Goal: Task Accomplishment & Management: Complete application form

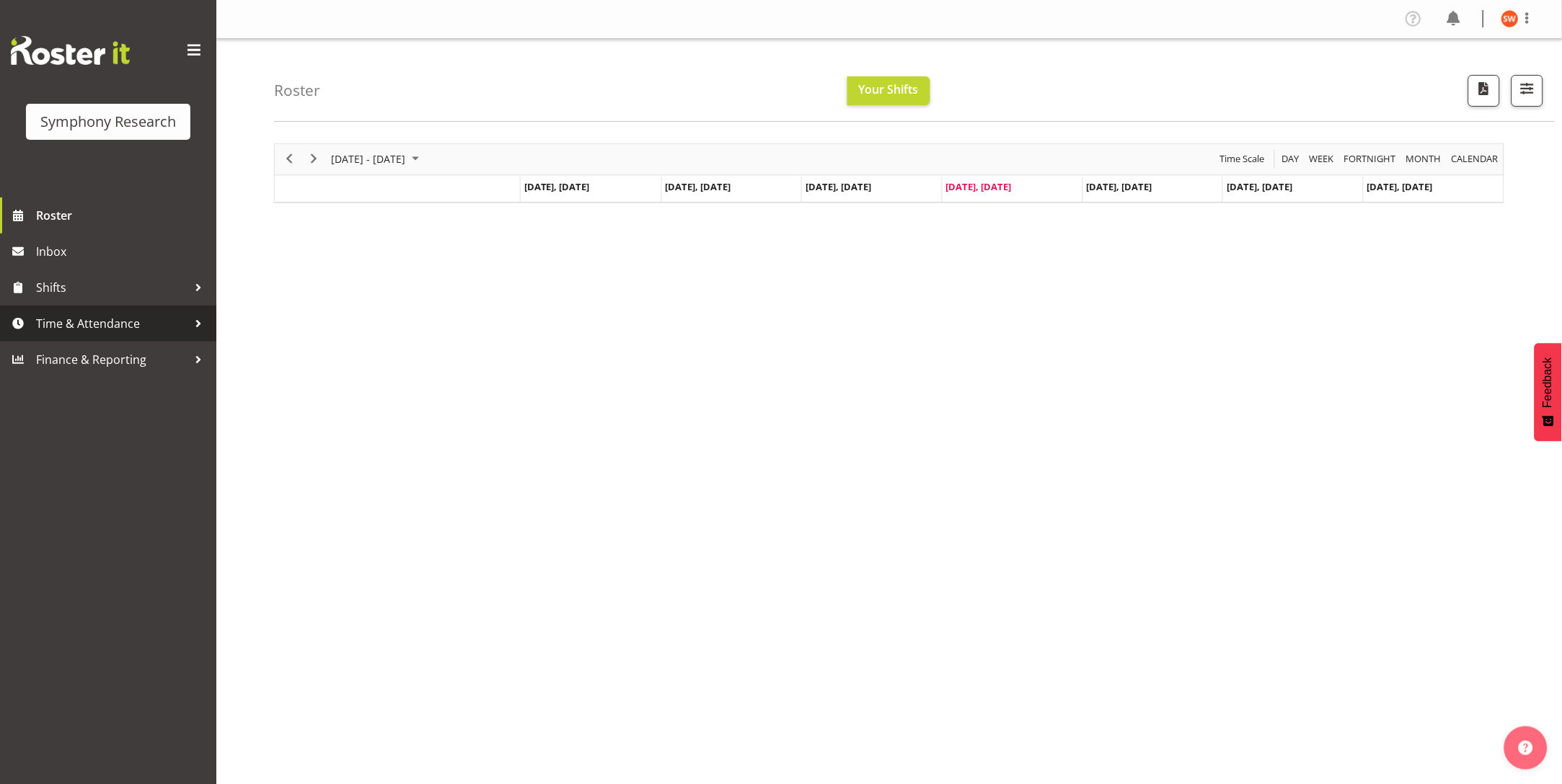
click at [129, 321] on span "Time & Attendance" at bounding box center [111, 323] width 151 height 22
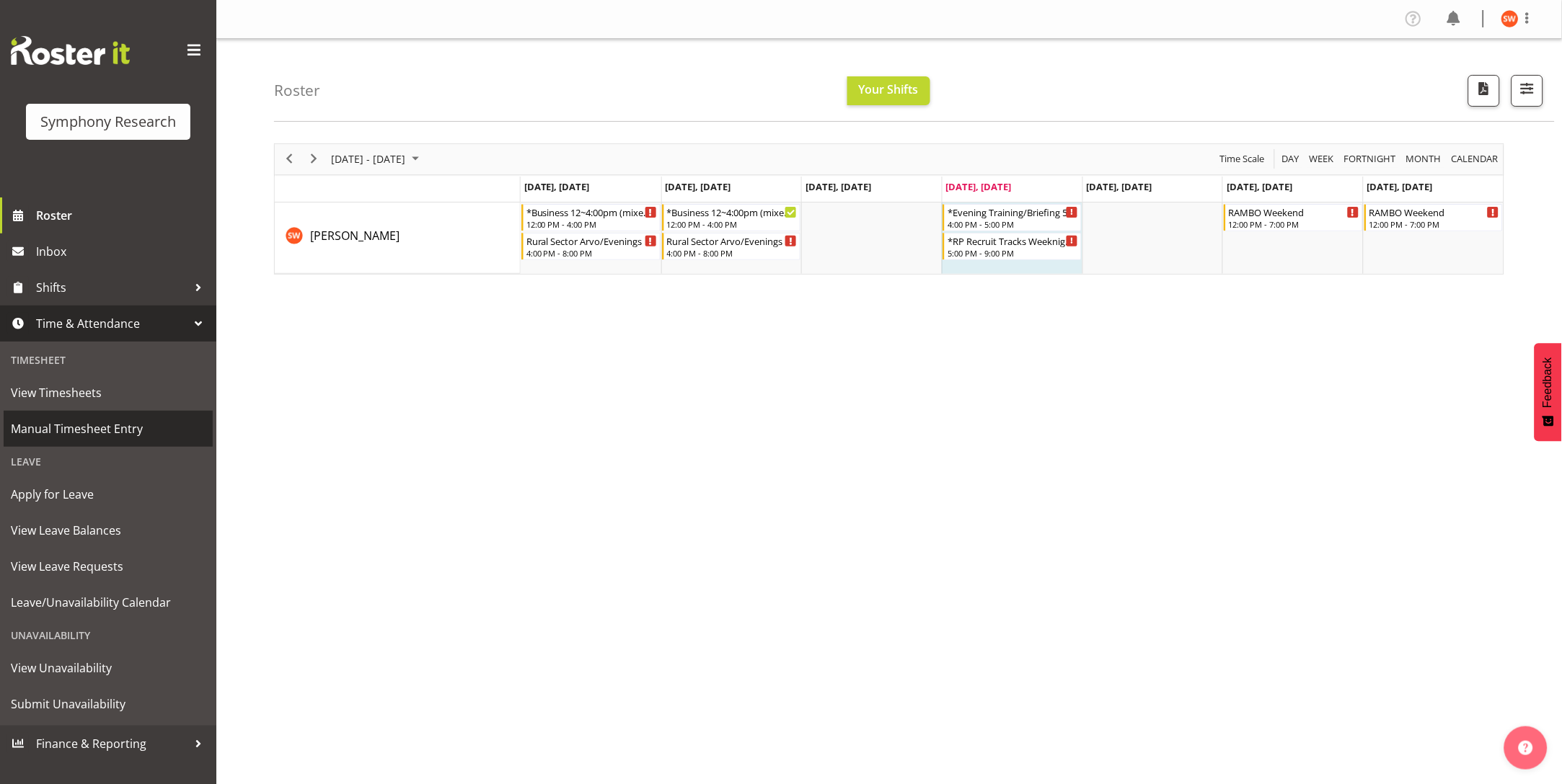
click at [70, 430] on span "Manual Timesheet Entry" at bounding box center [108, 428] width 194 height 22
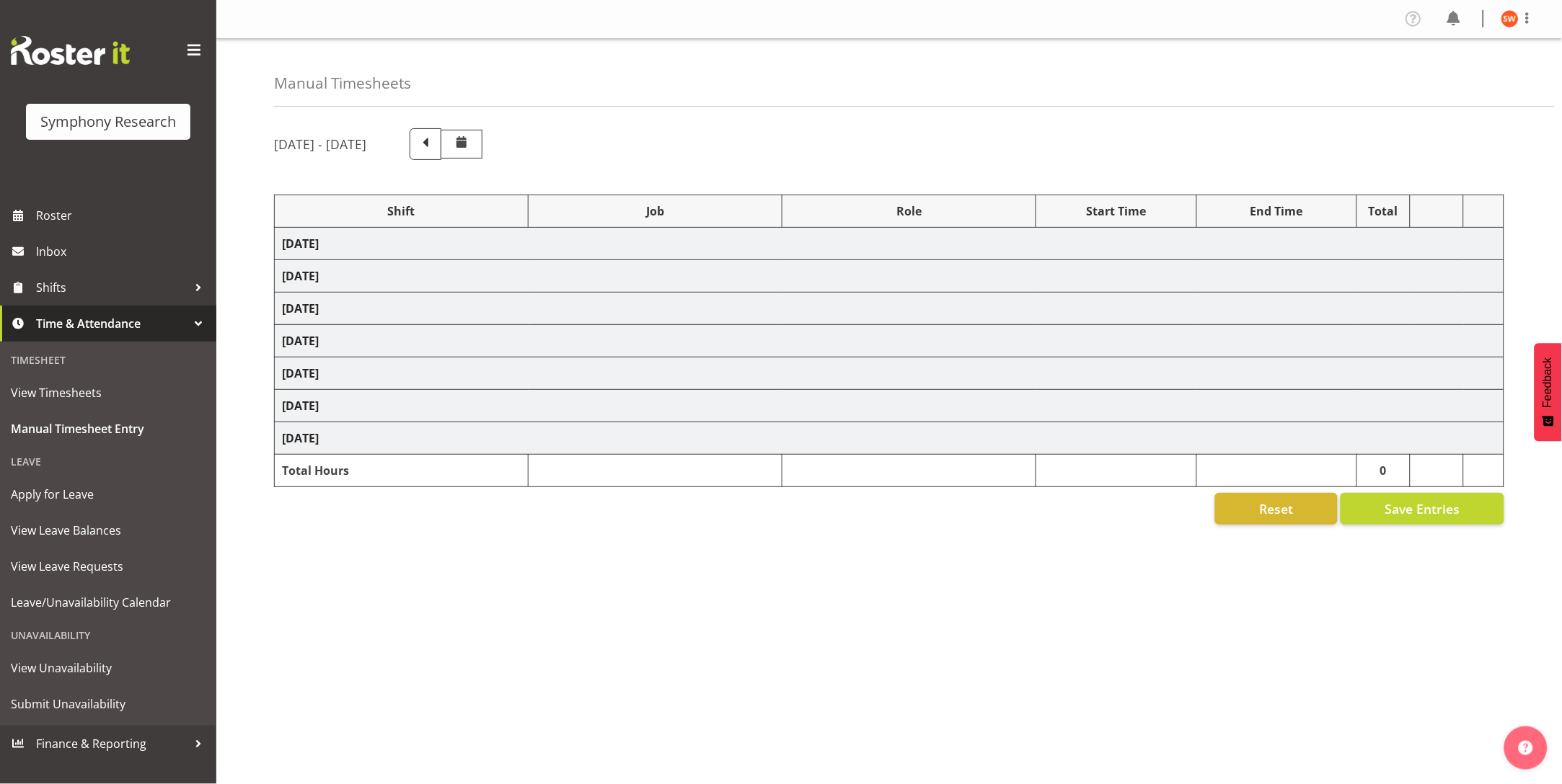
select select
select select "757"
select select
select select "10575"
select select "47"
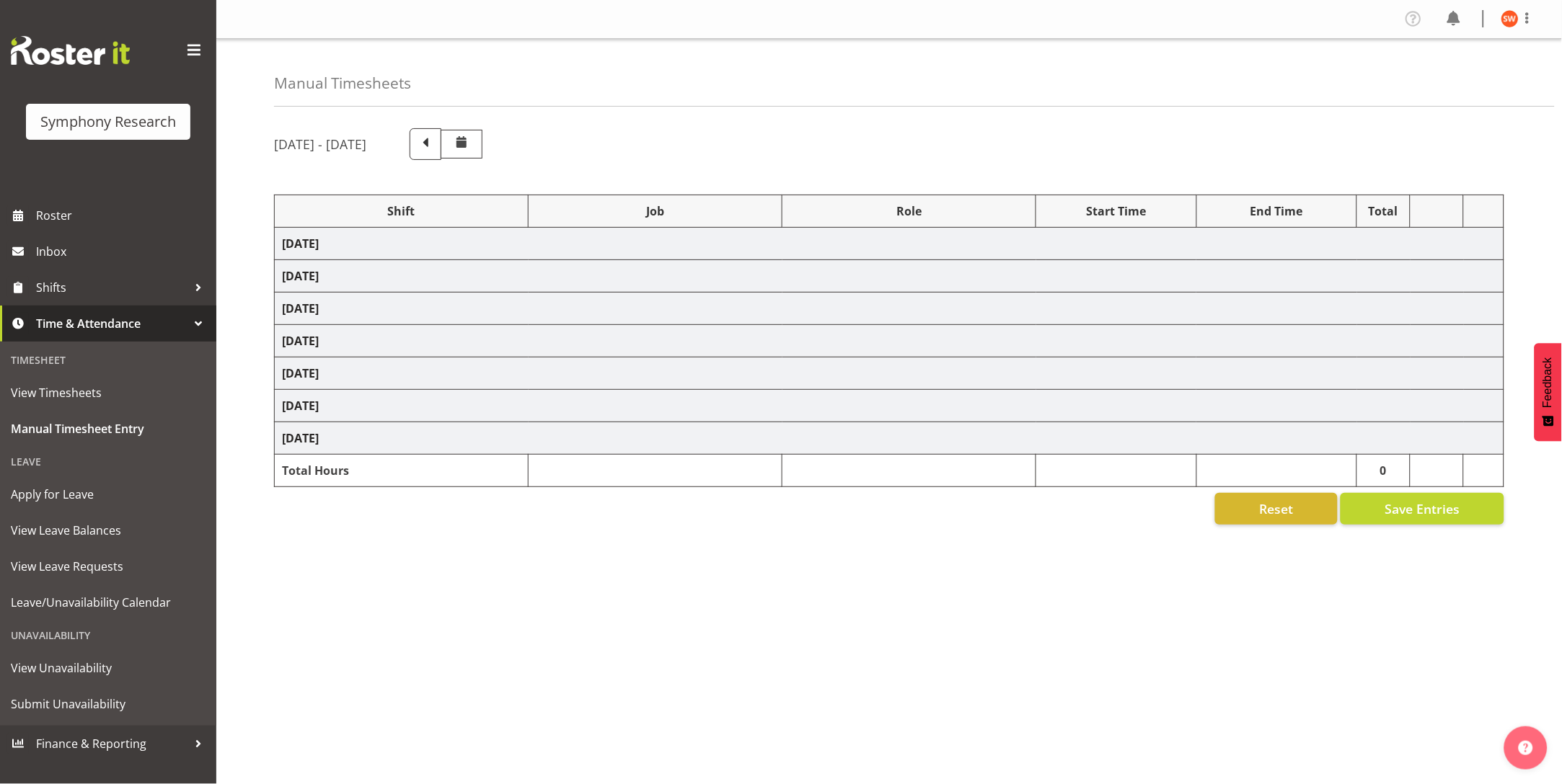
select select
select select "10587"
select select "47"
select select
select select "10587"
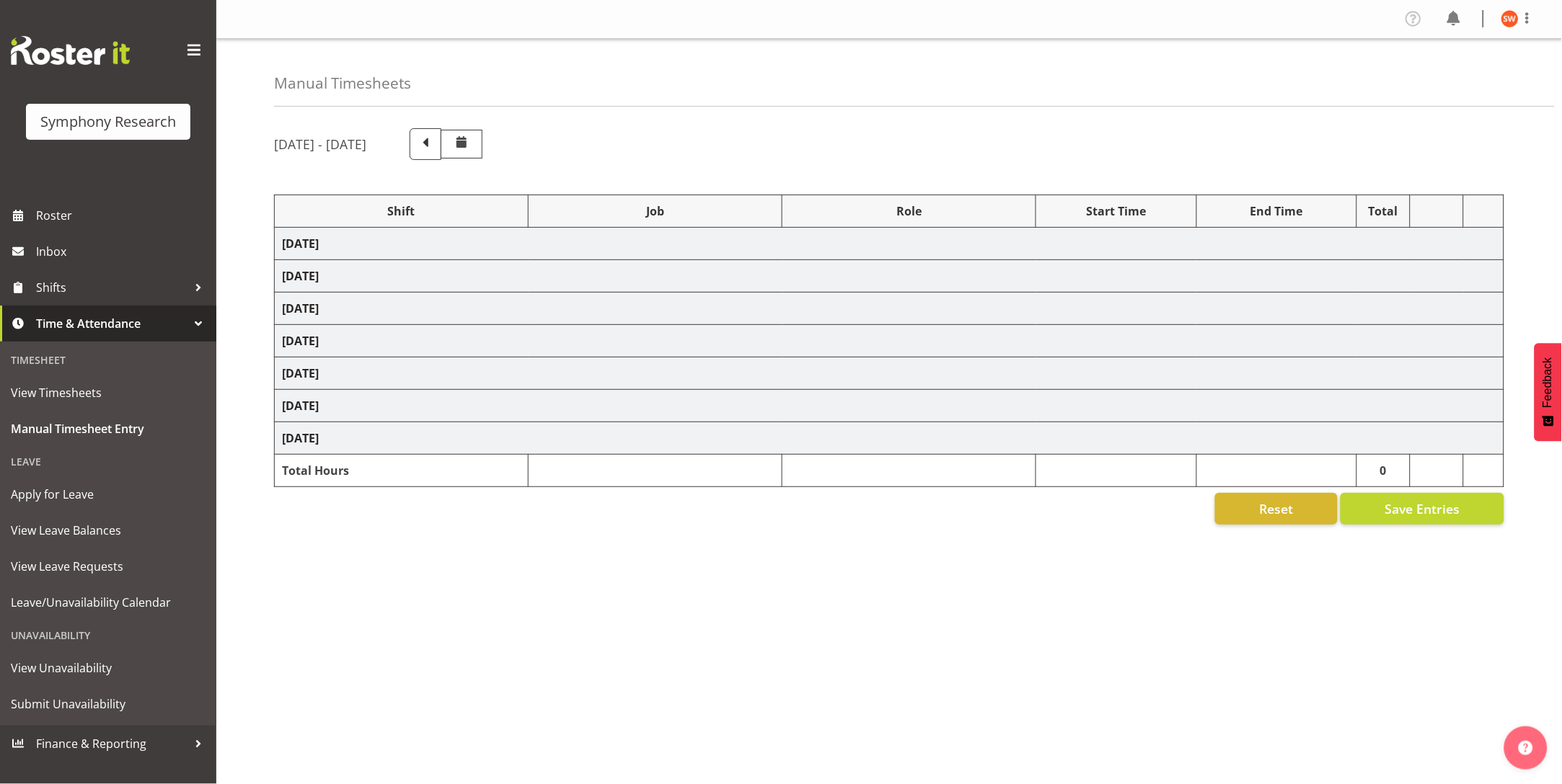
select select "47"
select select
select select "10587"
select select "47"
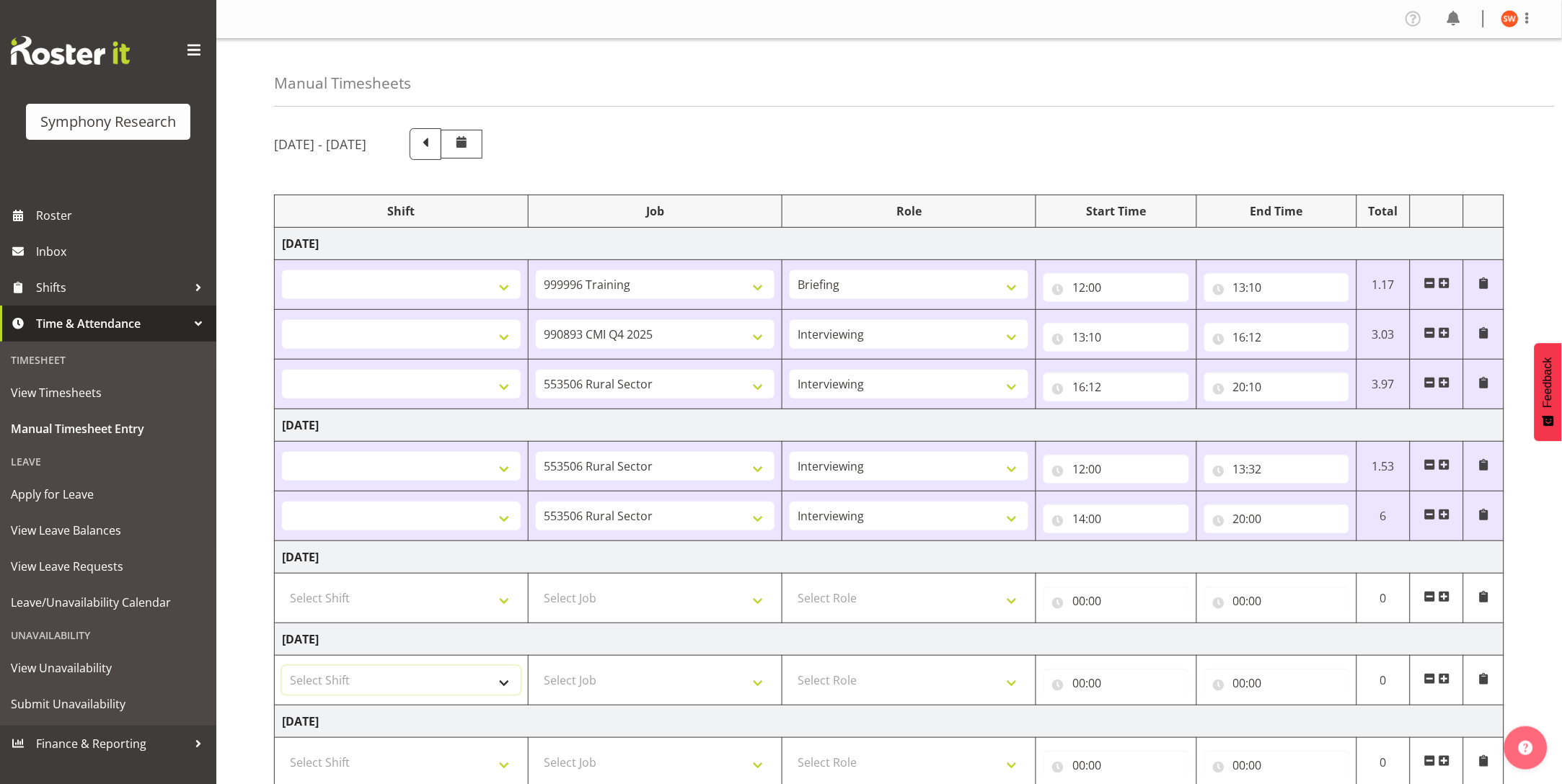
click at [503, 687] on select "Select Shift !!Weekend Residential (Roster IT Shift Label) *Business 9/10am ~ 4…" at bounding box center [401, 680] width 239 height 29
select select "2690"
click at [282, 667] on select "Select Shift !!Weekend Residential (Roster IT Shift Label) *Business 9/10am ~ 4…" at bounding box center [401, 680] width 239 height 29
select select
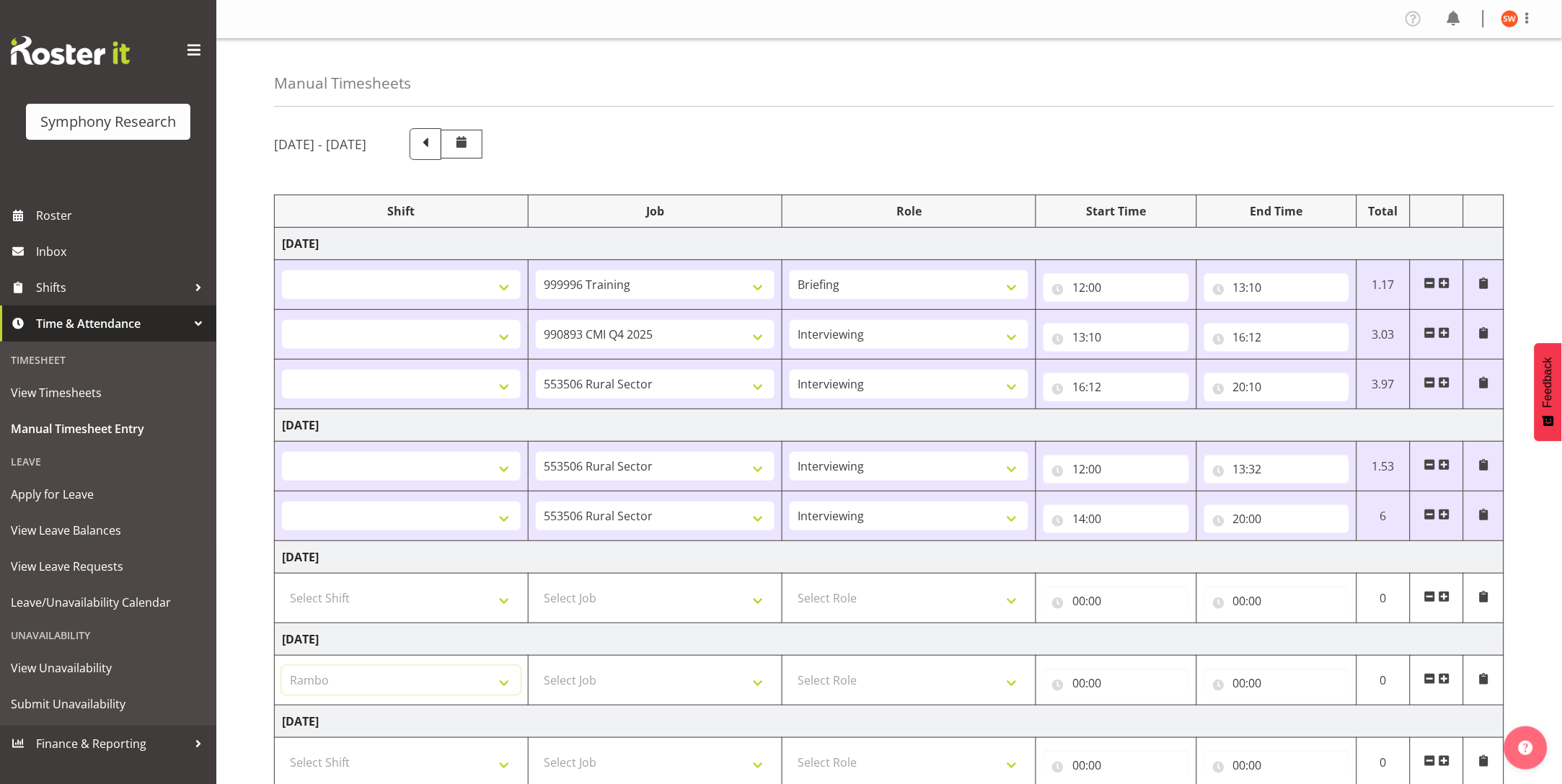
select select
click at [614, 592] on select "Select Job 550060 IF Admin 553492 World Poll Aus Wave 2 Main 2025 553493 World …" at bounding box center [655, 598] width 239 height 29
click at [677, 681] on select "Select Job 550060 IF Admin 553492 World Poll Aus Wave 2 Main 2025 553493 World …" at bounding box center [655, 680] width 239 height 29
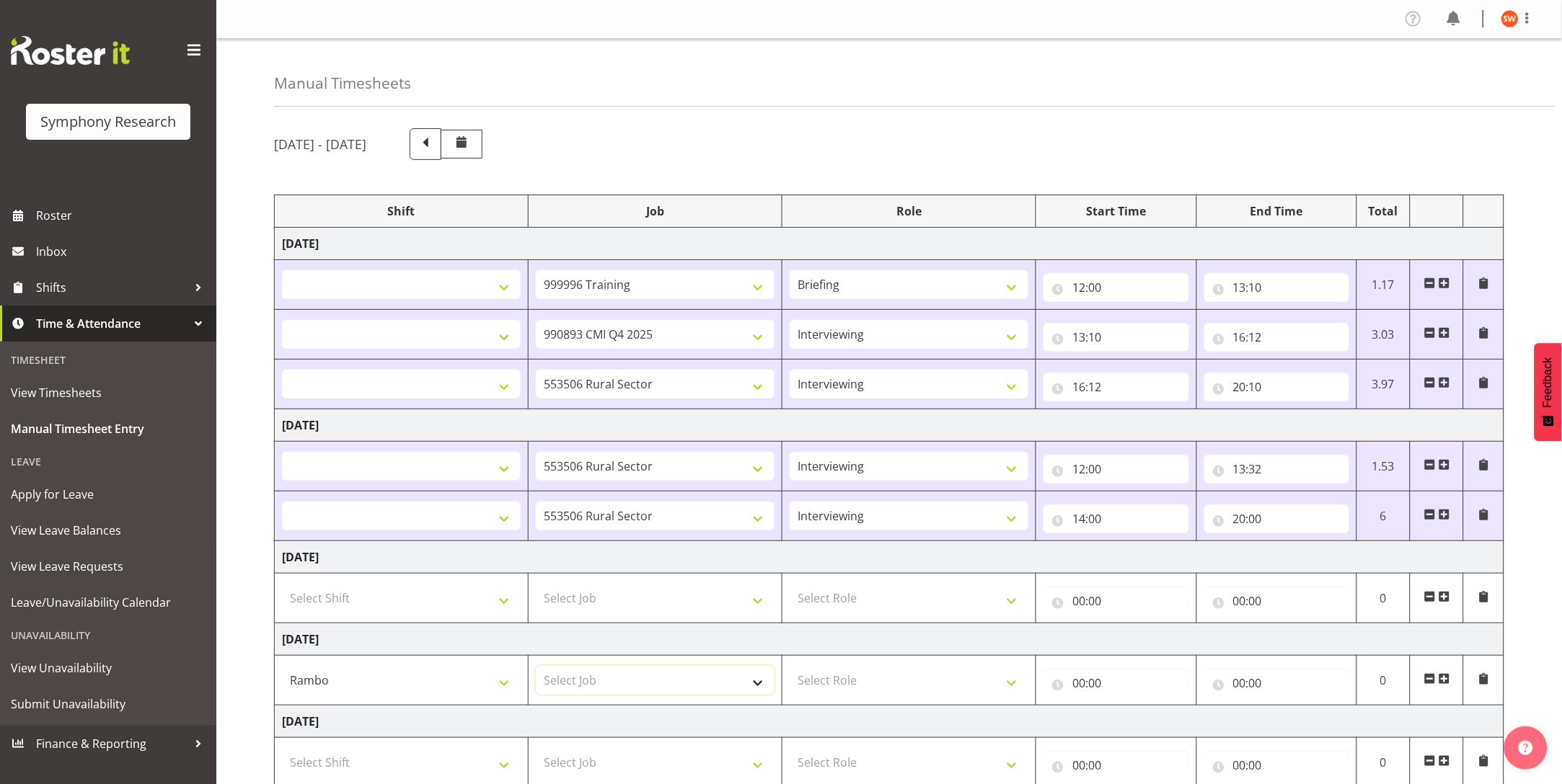
select select "757"
click at [535, 667] on select "Select Job 550060 IF Admin 553492 World Poll Aus Wave 2 Main 2025 553493 World …" at bounding box center [655, 680] width 239 height 29
select select
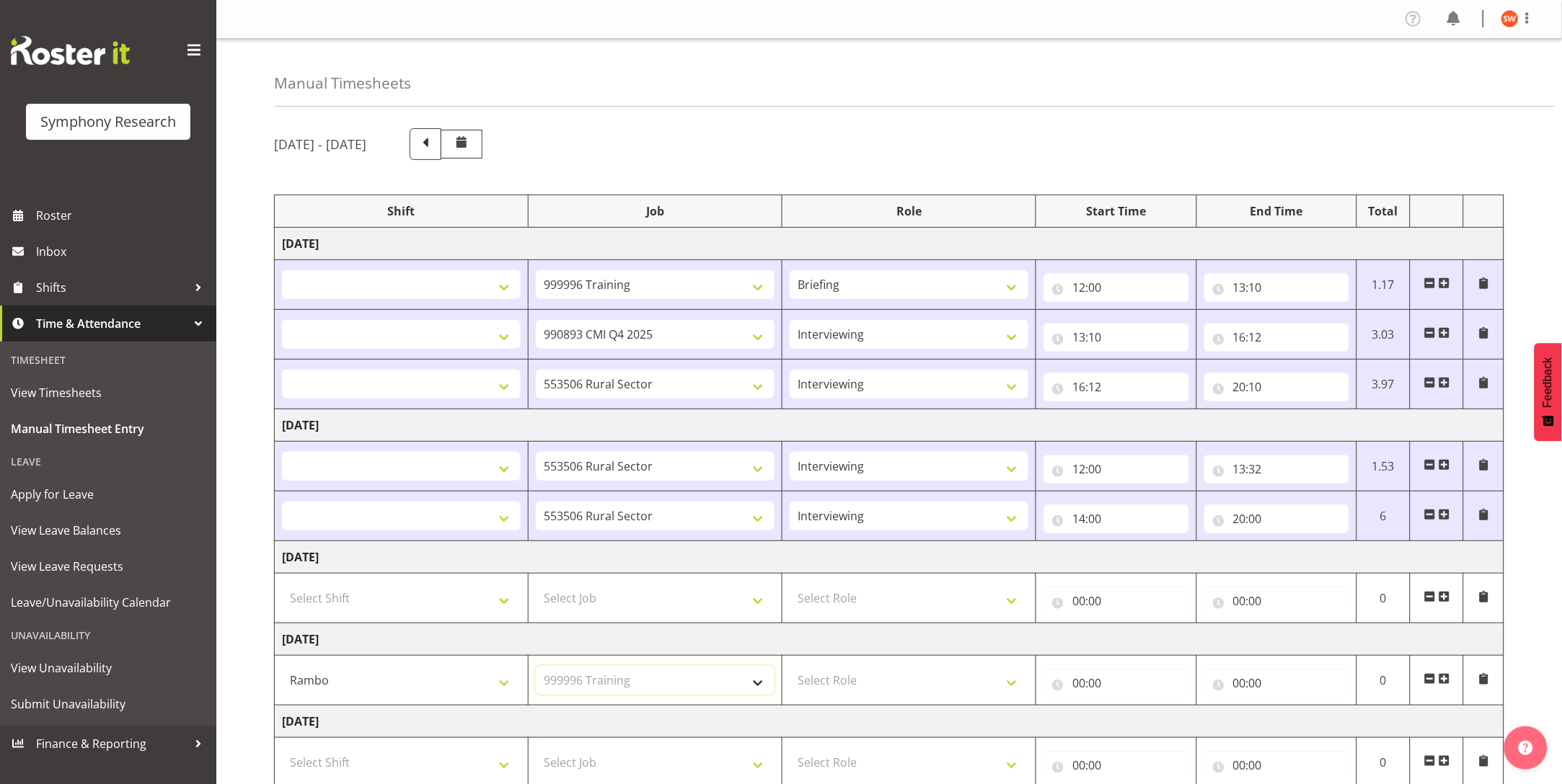
select select
click at [902, 690] on select "Select Role Briefing Interviewing" at bounding box center [909, 680] width 239 height 29
select select "47"
click at [790, 667] on select "Select Role Briefing Interviewing" at bounding box center [909, 680] width 239 height 29
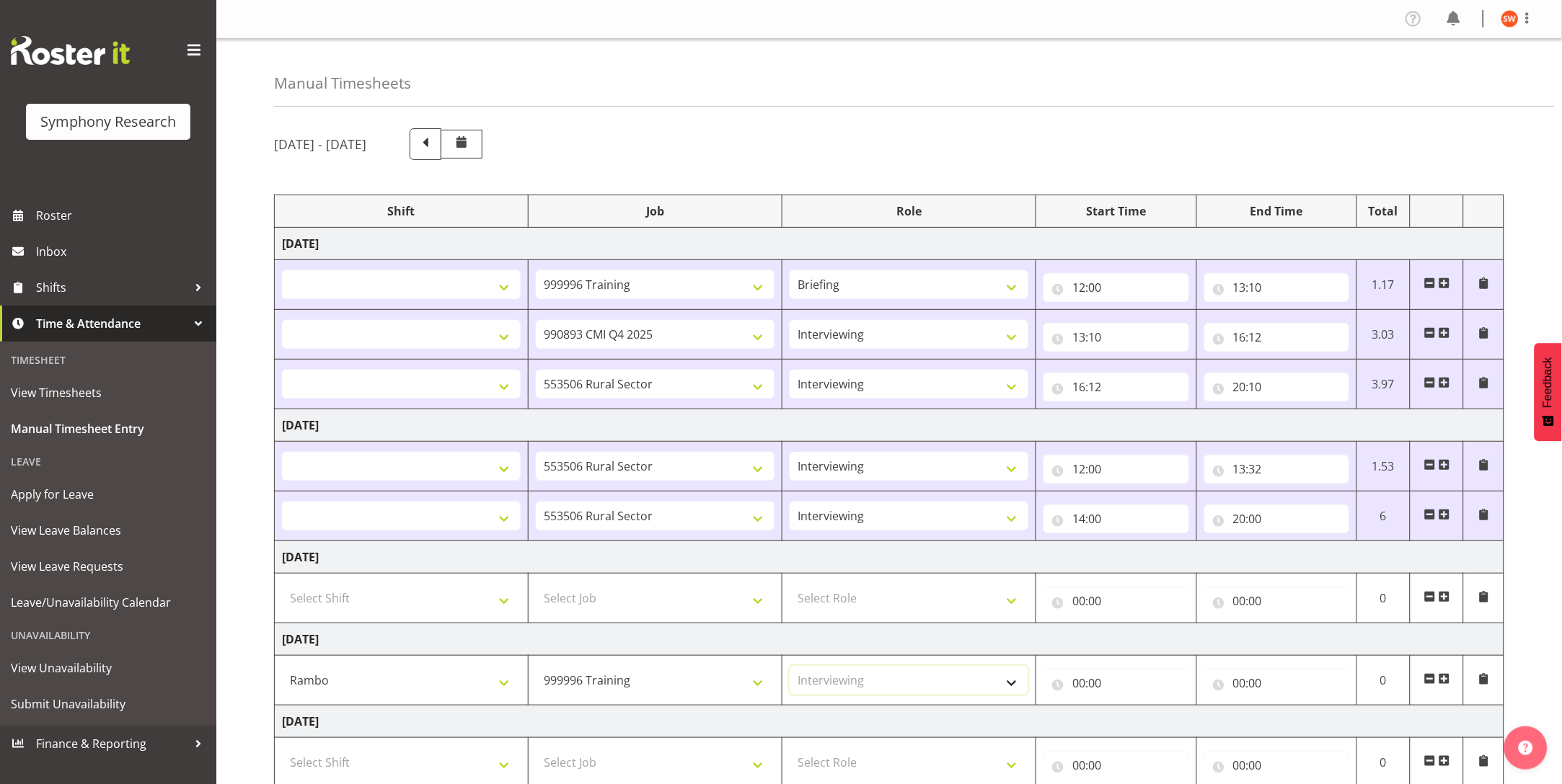
select select
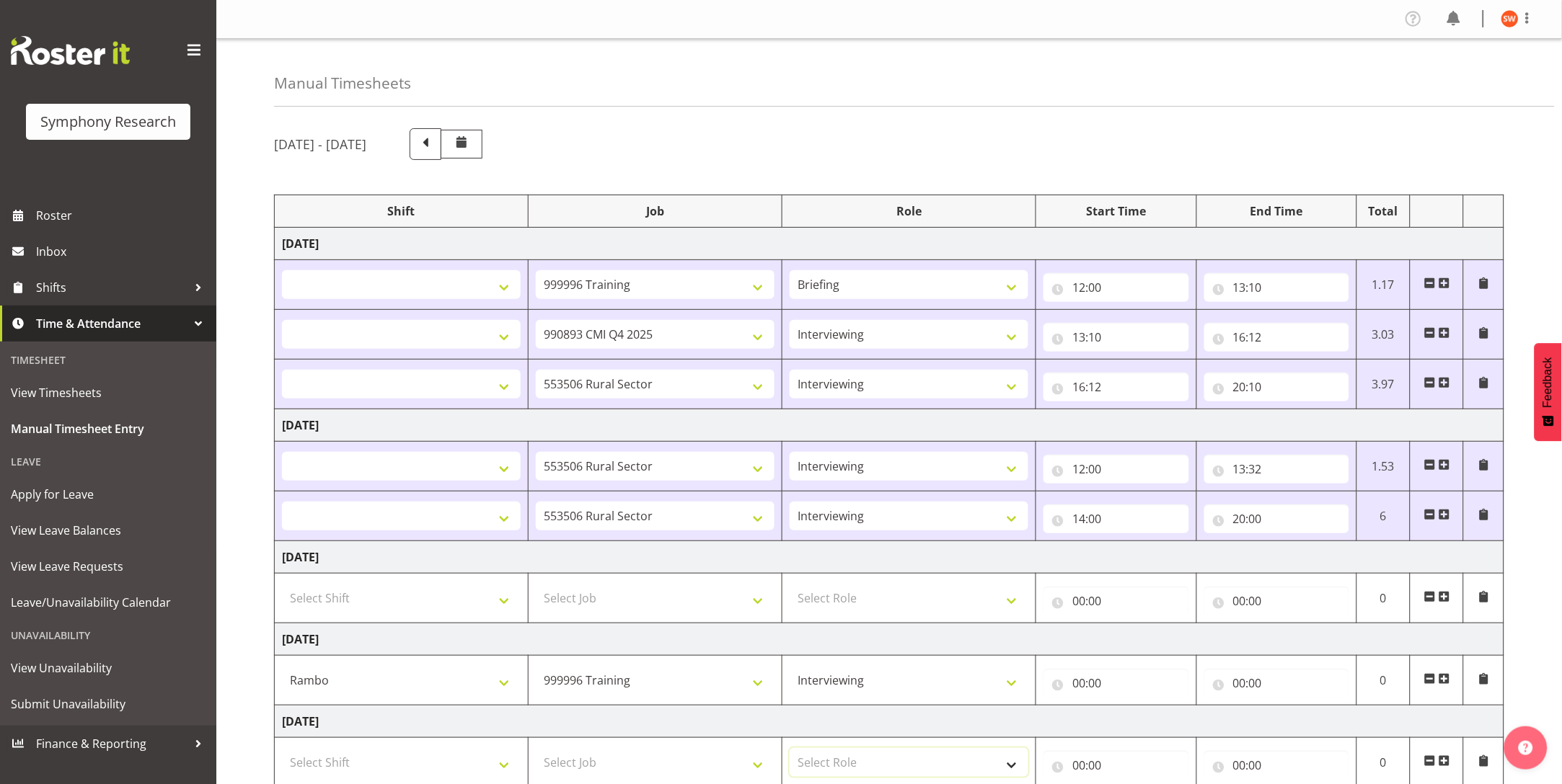
click at [905, 750] on select "Select Role Briefing Interviewing" at bounding box center [909, 762] width 239 height 29
select select "297"
click at [790, 749] on select "Select Role Briefing Interviewing" at bounding box center [909, 762] width 239 height 29
select select
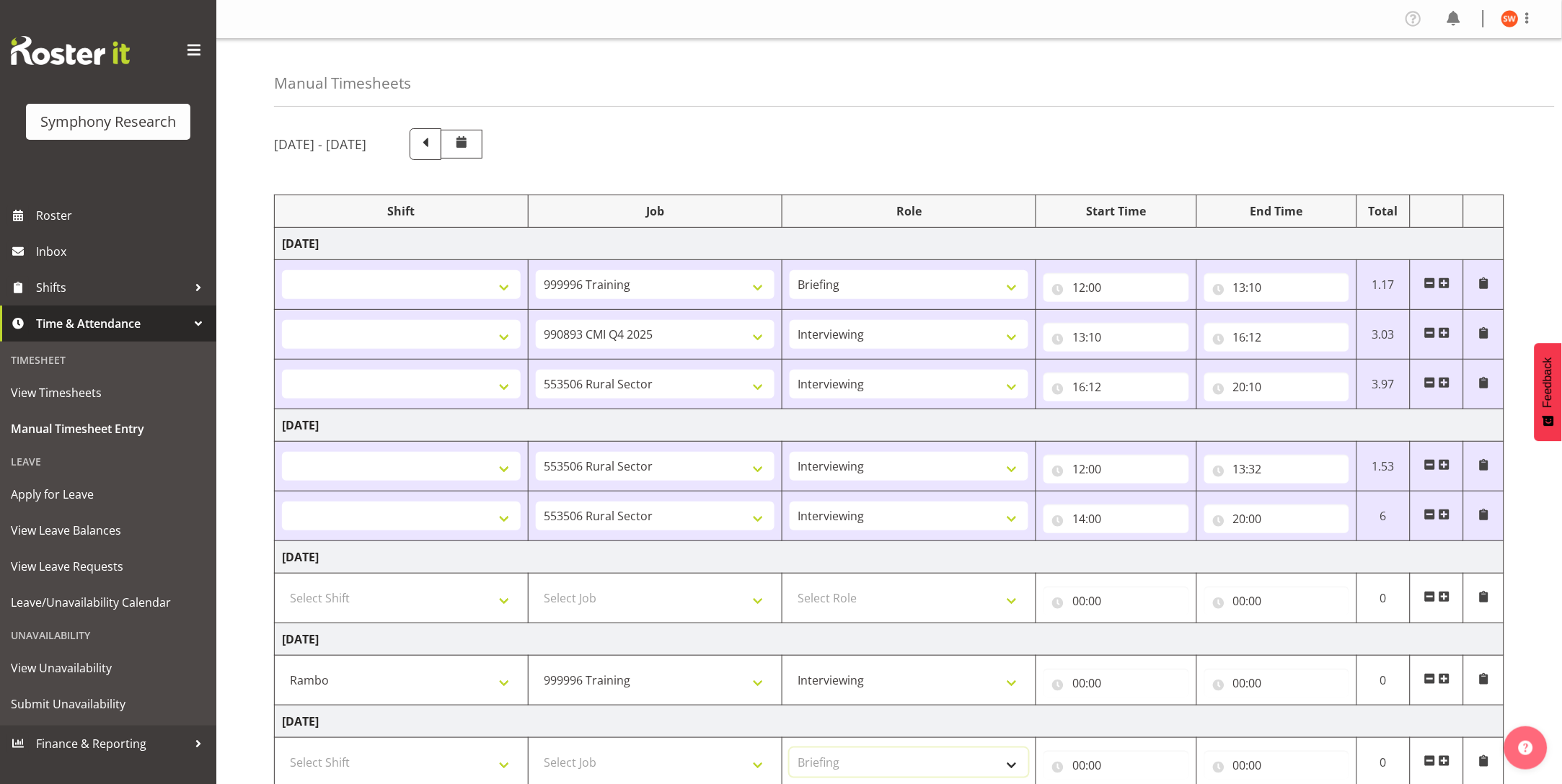
select select
click at [984, 690] on select "Briefing Interviewing" at bounding box center [909, 680] width 239 height 29
select select "297"
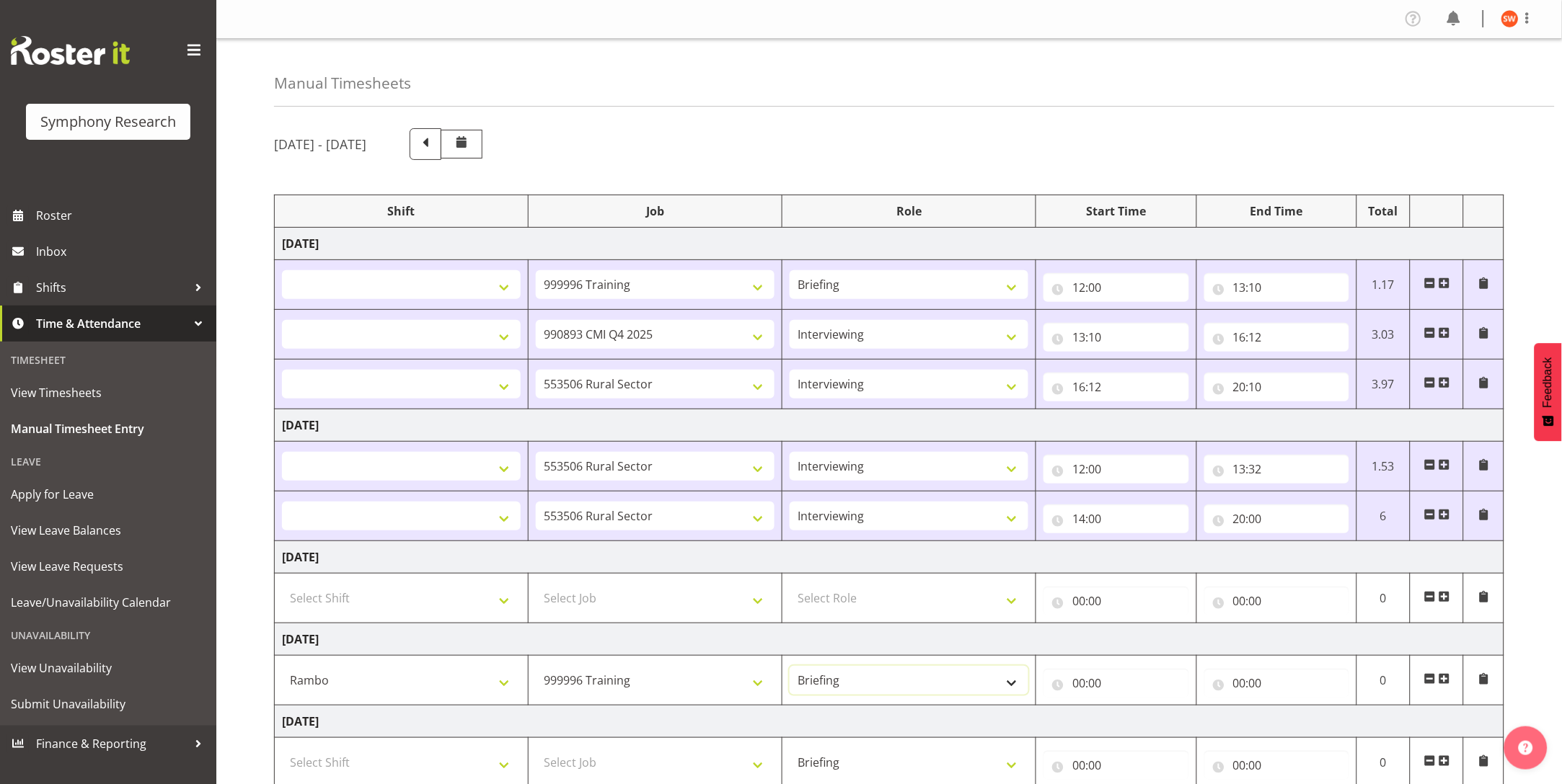
click at [790, 667] on select "Briefing Interviewing" at bounding box center [909, 680] width 239 height 29
select select
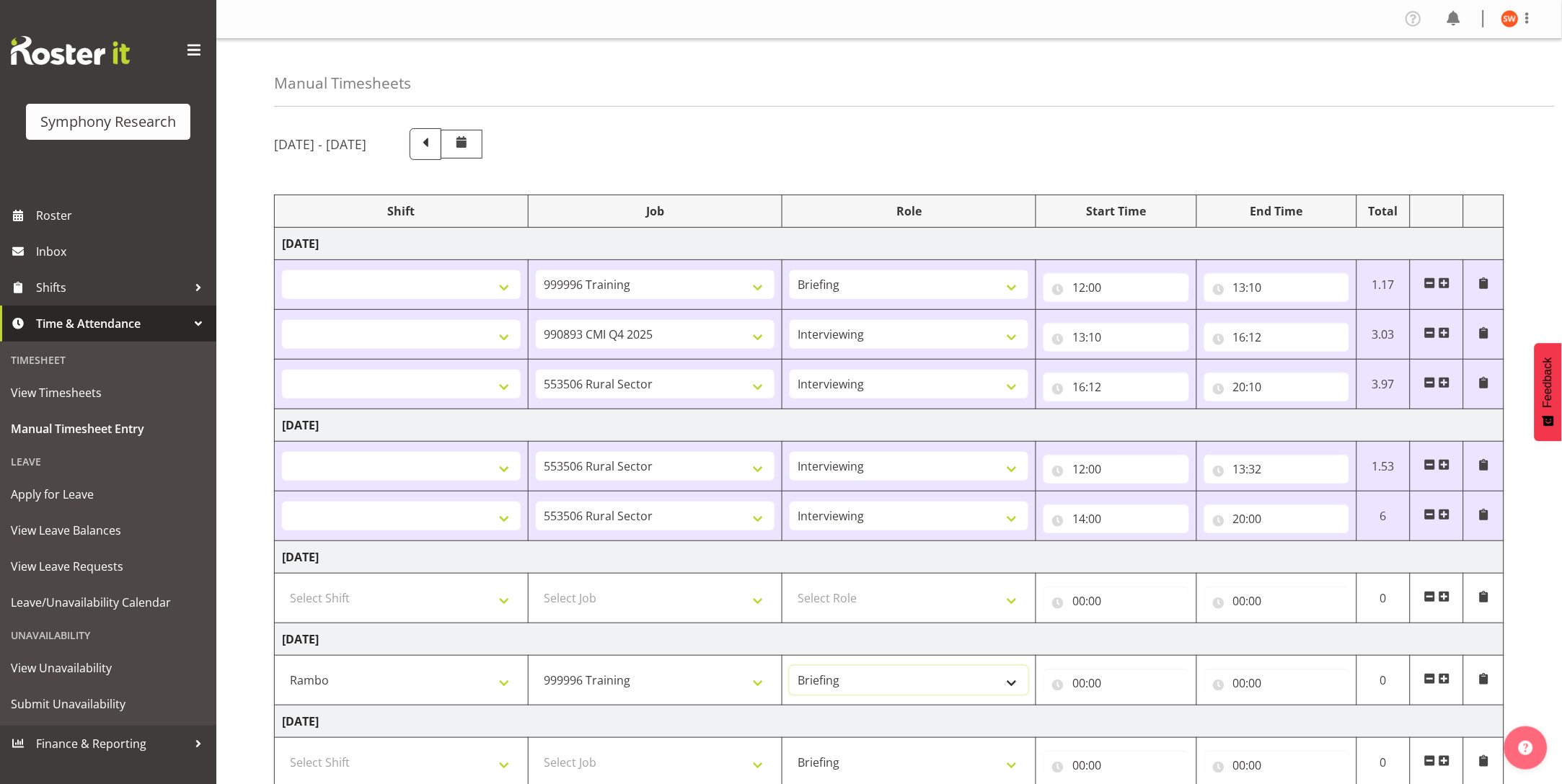
select select
click at [1091, 687] on input "00:00" at bounding box center [1116, 683] width 145 height 29
click at [1138, 727] on select "00 01 02 03 04 05 06 07 08 09 10 11 12 13 14 15 16 17 18 19 20 21 22 23" at bounding box center [1141, 720] width 33 height 29
select select "16"
click at [1125, 707] on select "00 01 02 03 04 05 06 07 08 09 10 11 12 13 14 15 16 17 18 19 20 21 22 23" at bounding box center [1141, 720] width 33 height 29
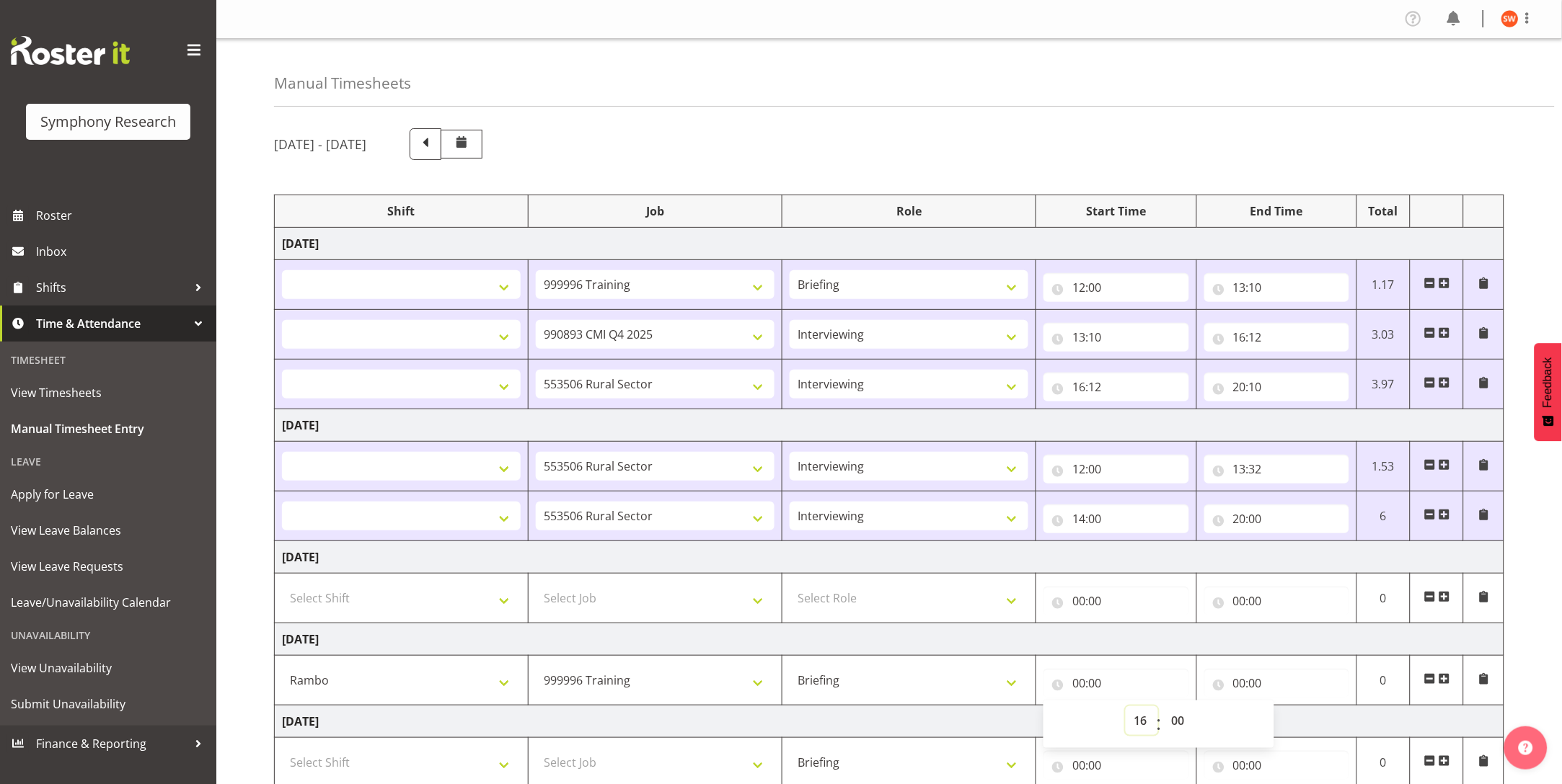
select select
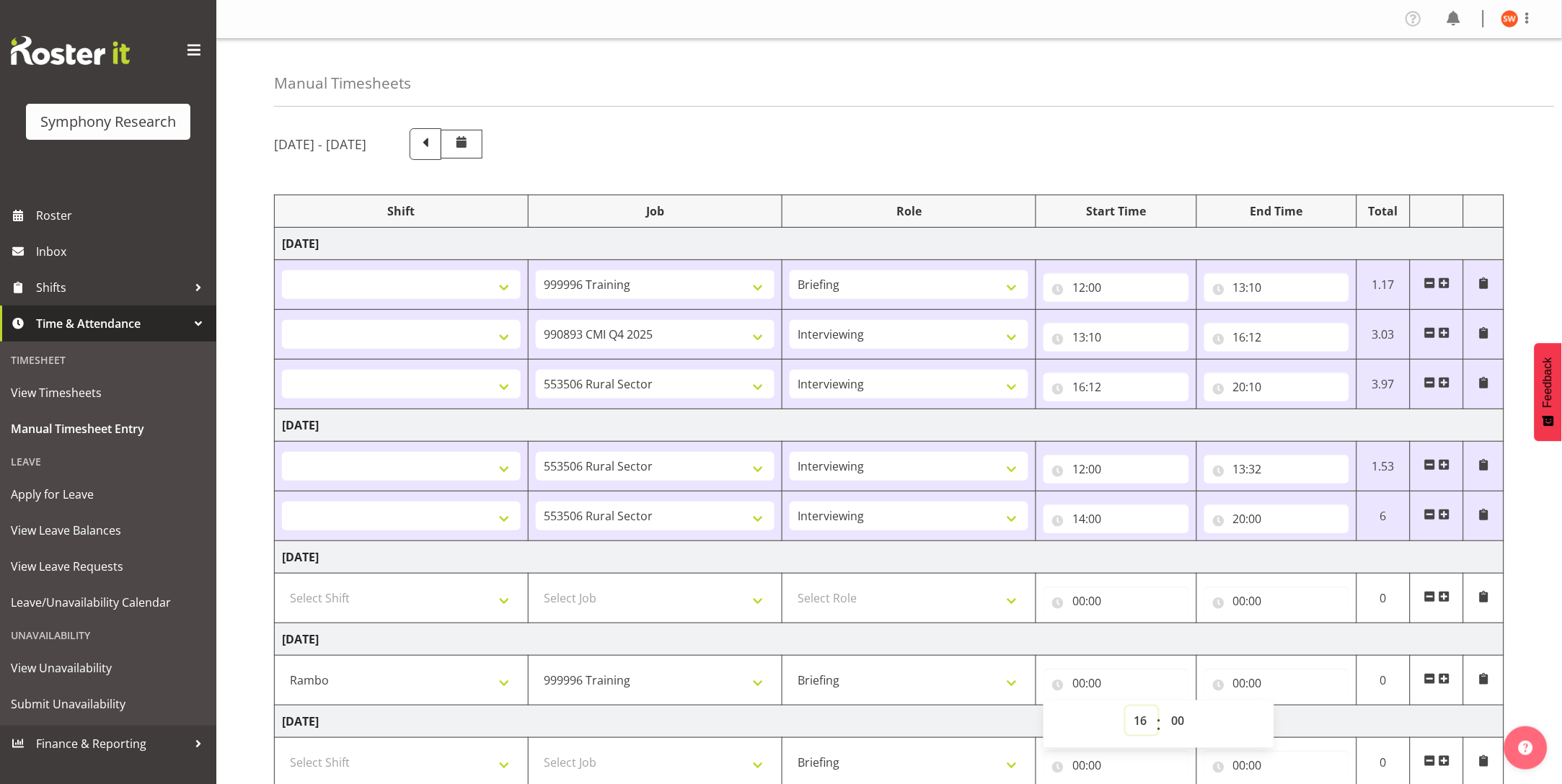
type input "16:00"
click at [1249, 689] on input "00:00" at bounding box center [1276, 683] width 145 height 29
click at [1298, 725] on select "00 01 02 03 04 05 06 07 08 09 10 11 12 13 14 15 16 17 18 19 20 21 22 23" at bounding box center [1303, 720] width 33 height 29
select select "16"
click at [1287, 707] on select "00 01 02 03 04 05 06 07 08 09 10 11 12 13 14 15 16 17 18 19 20 21 22 23" at bounding box center [1303, 720] width 33 height 29
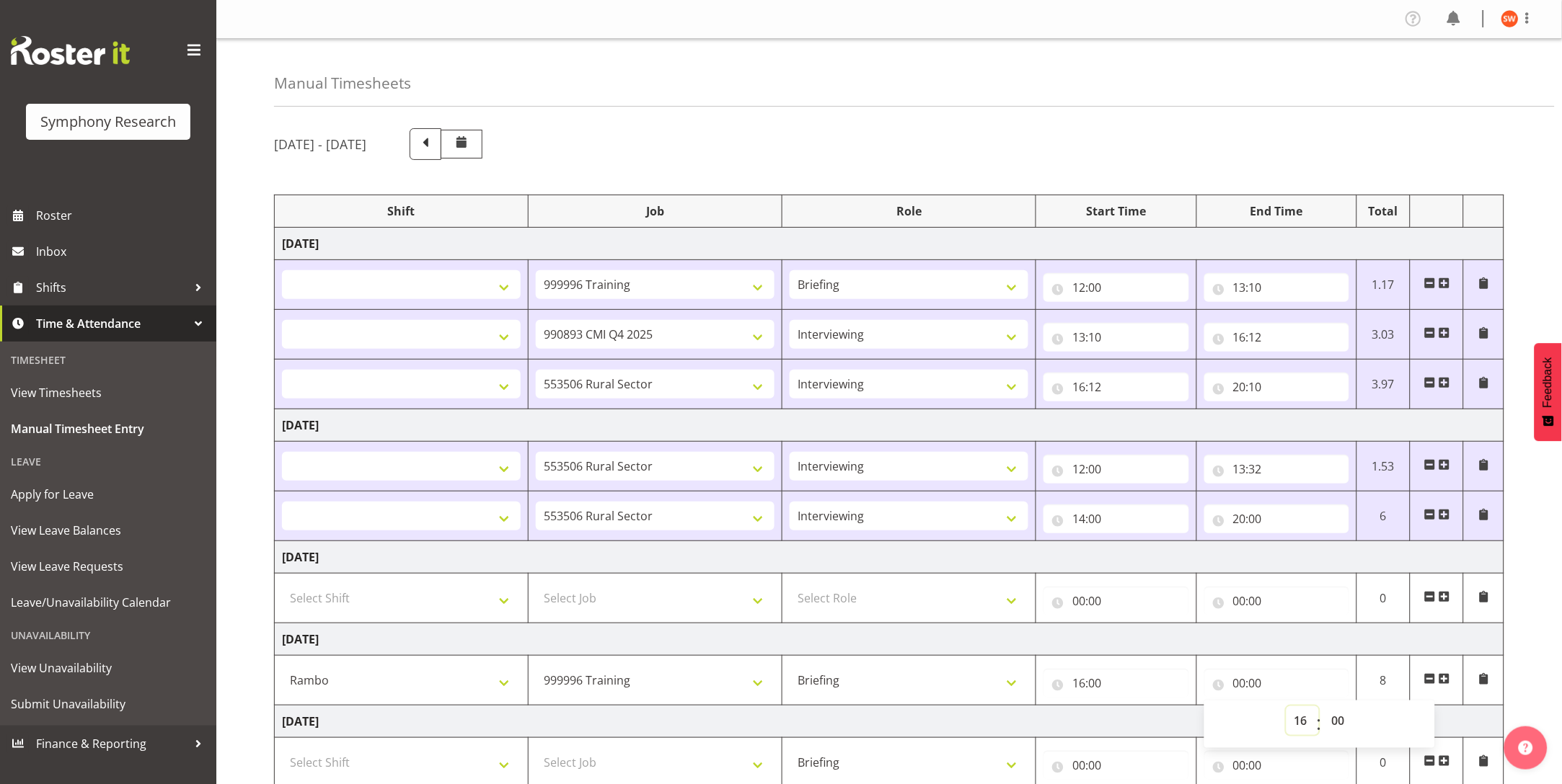
select select
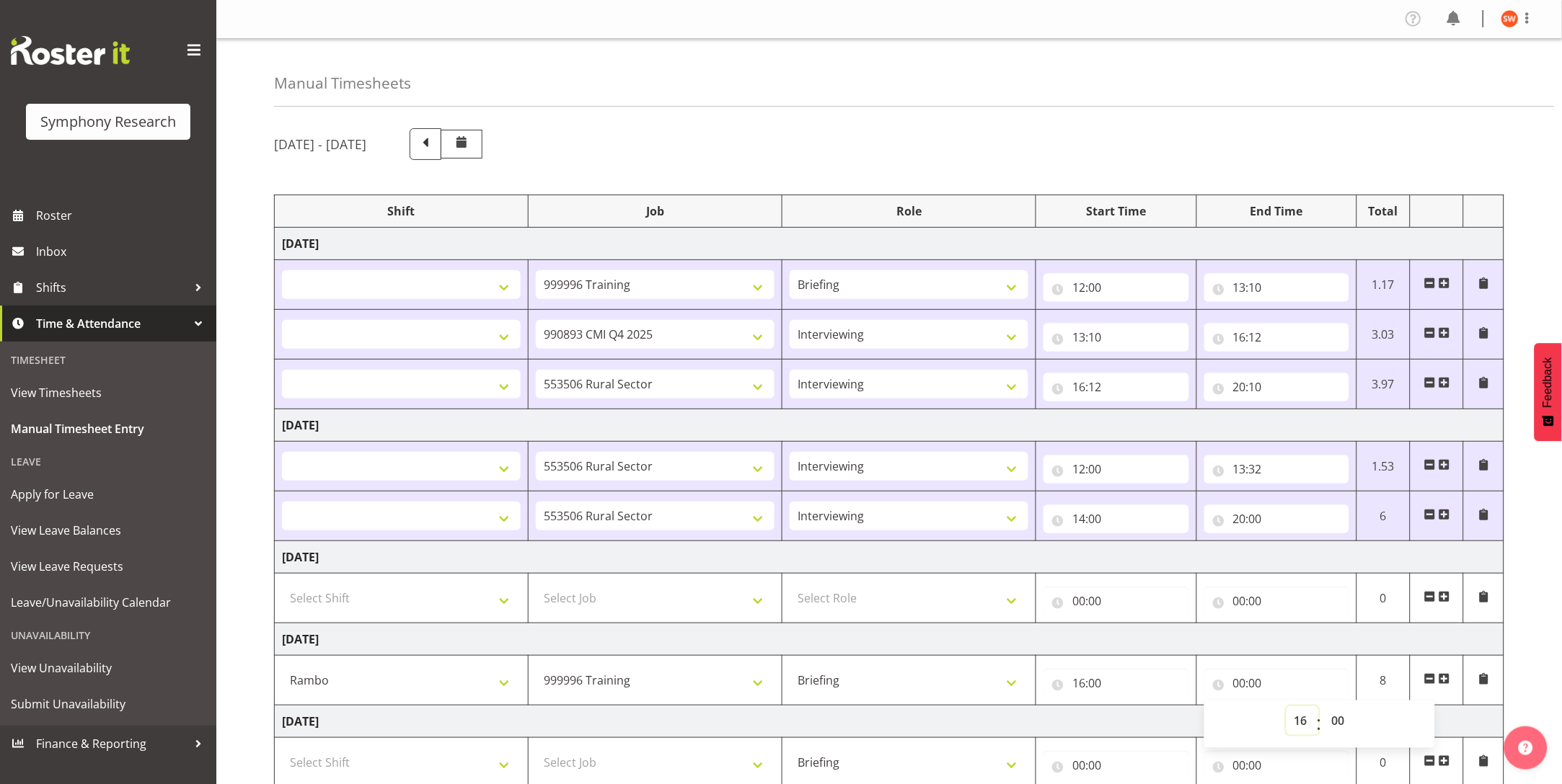
type input "16:00"
click at [1341, 725] on select "00 01 02 03 04 05 06 07 08 09 10 11 12 13 14 15 16 17 18 19 20 21 22 23 24 25 2…" at bounding box center [1340, 720] width 33 height 29
select select "30"
click at [1324, 707] on select "00 01 02 03 04 05 06 07 08 09 10 11 12 13 14 15 16 17 18 19 20 21 22 23 24 25 2…" at bounding box center [1340, 720] width 33 height 29
select select
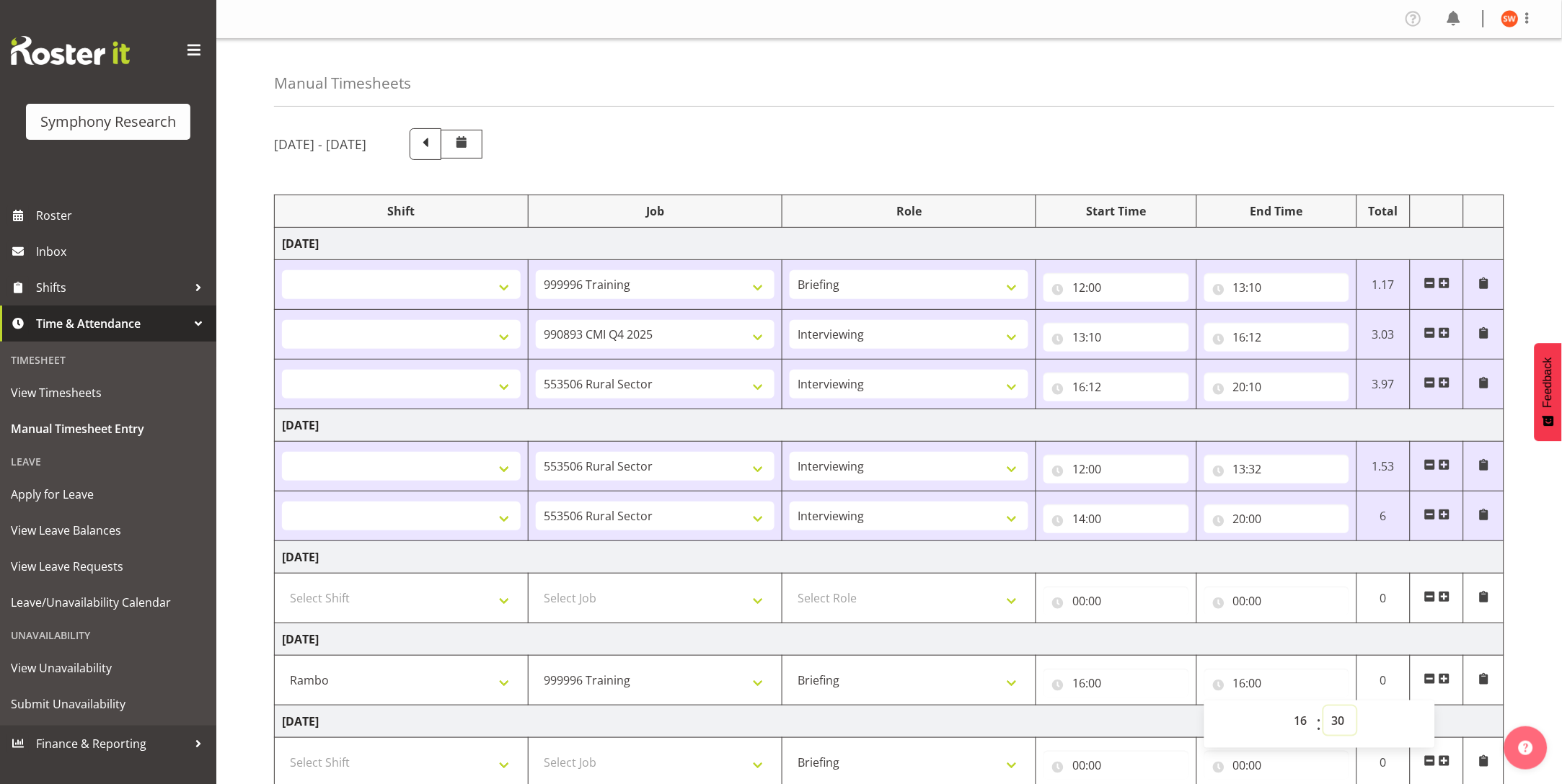
select select
type input "16:30"
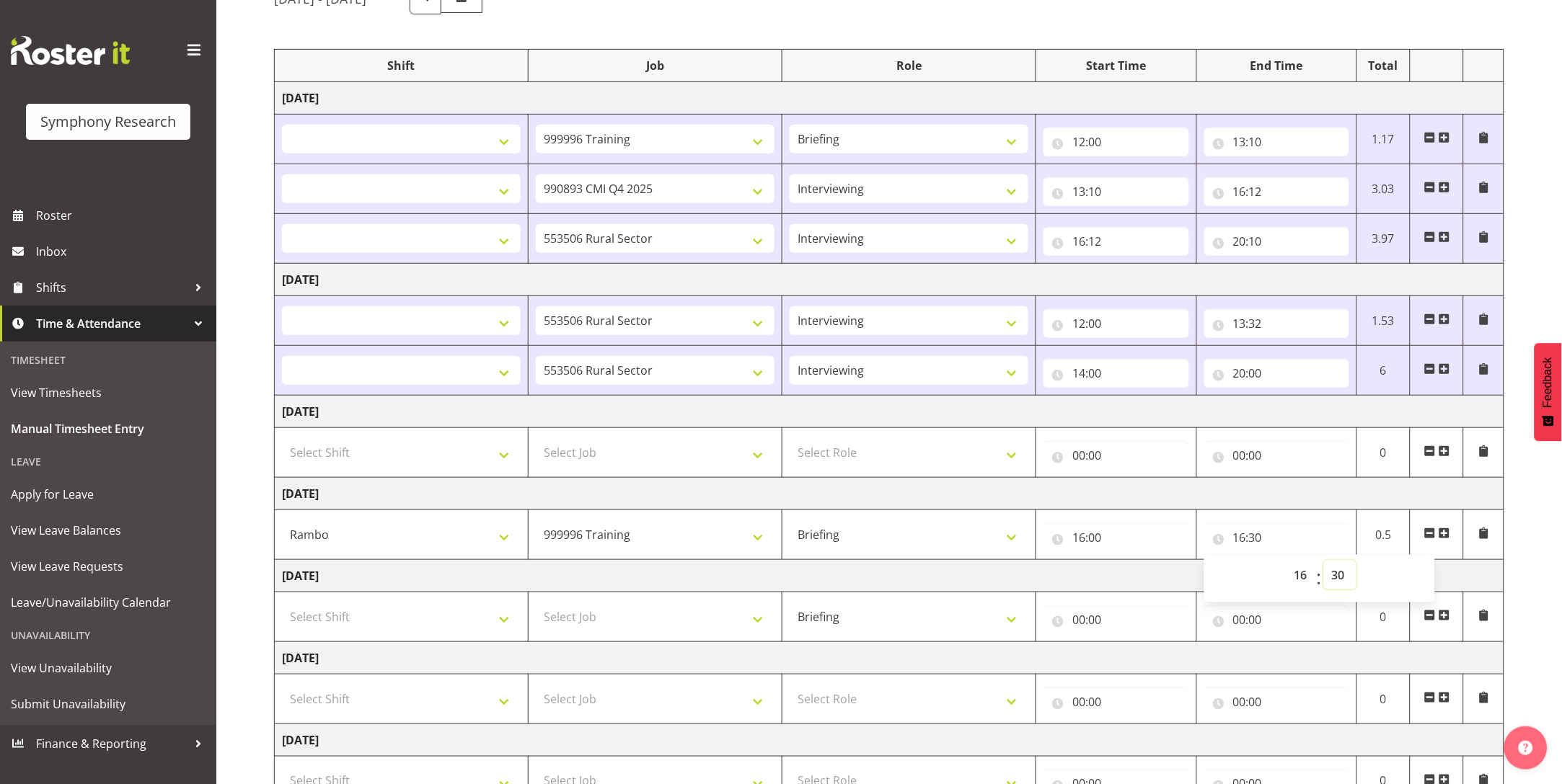
scroll to position [271, 0]
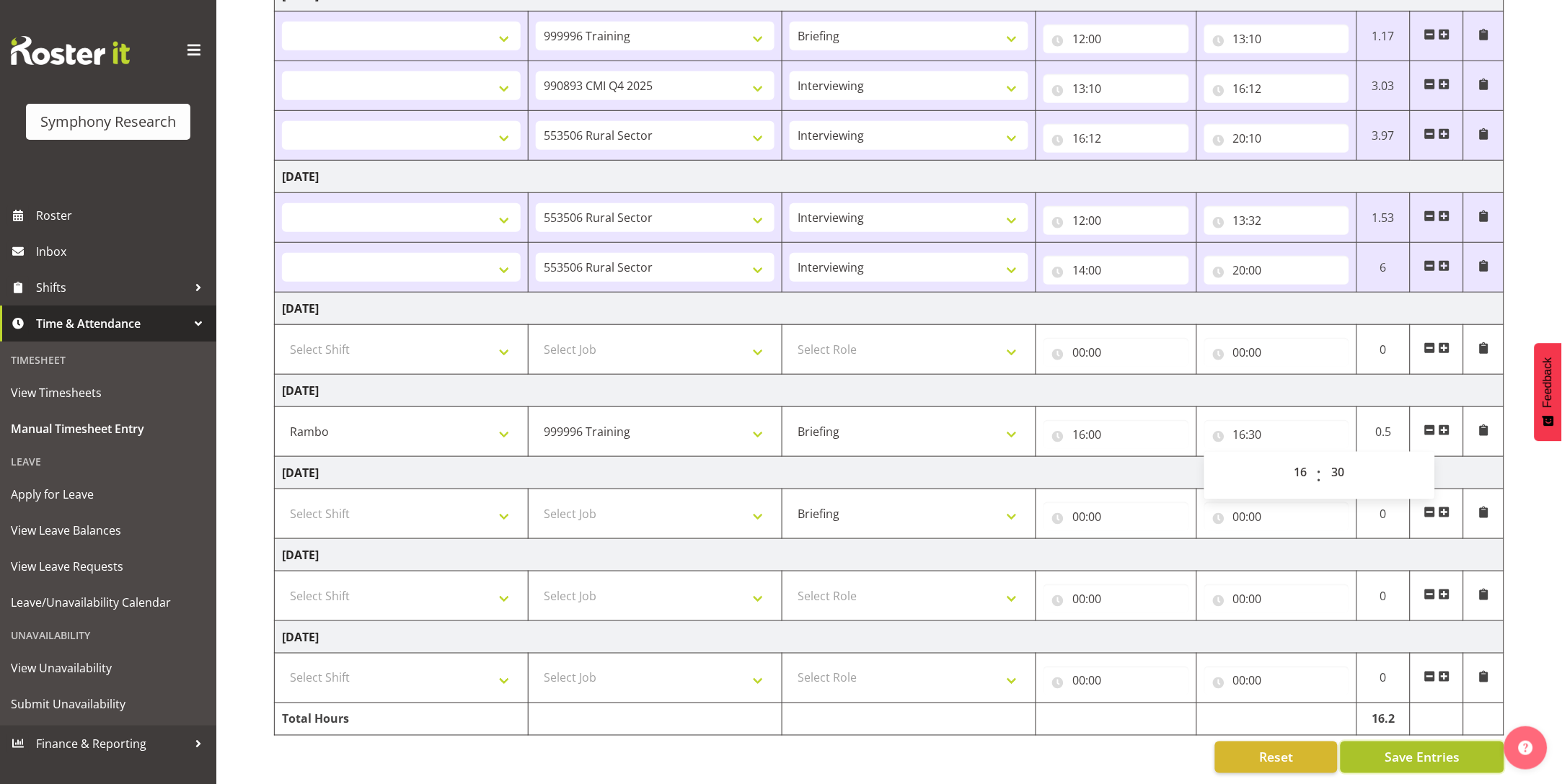
click at [1433, 748] on span "Save Entries" at bounding box center [1422, 758] width 75 height 19
select select
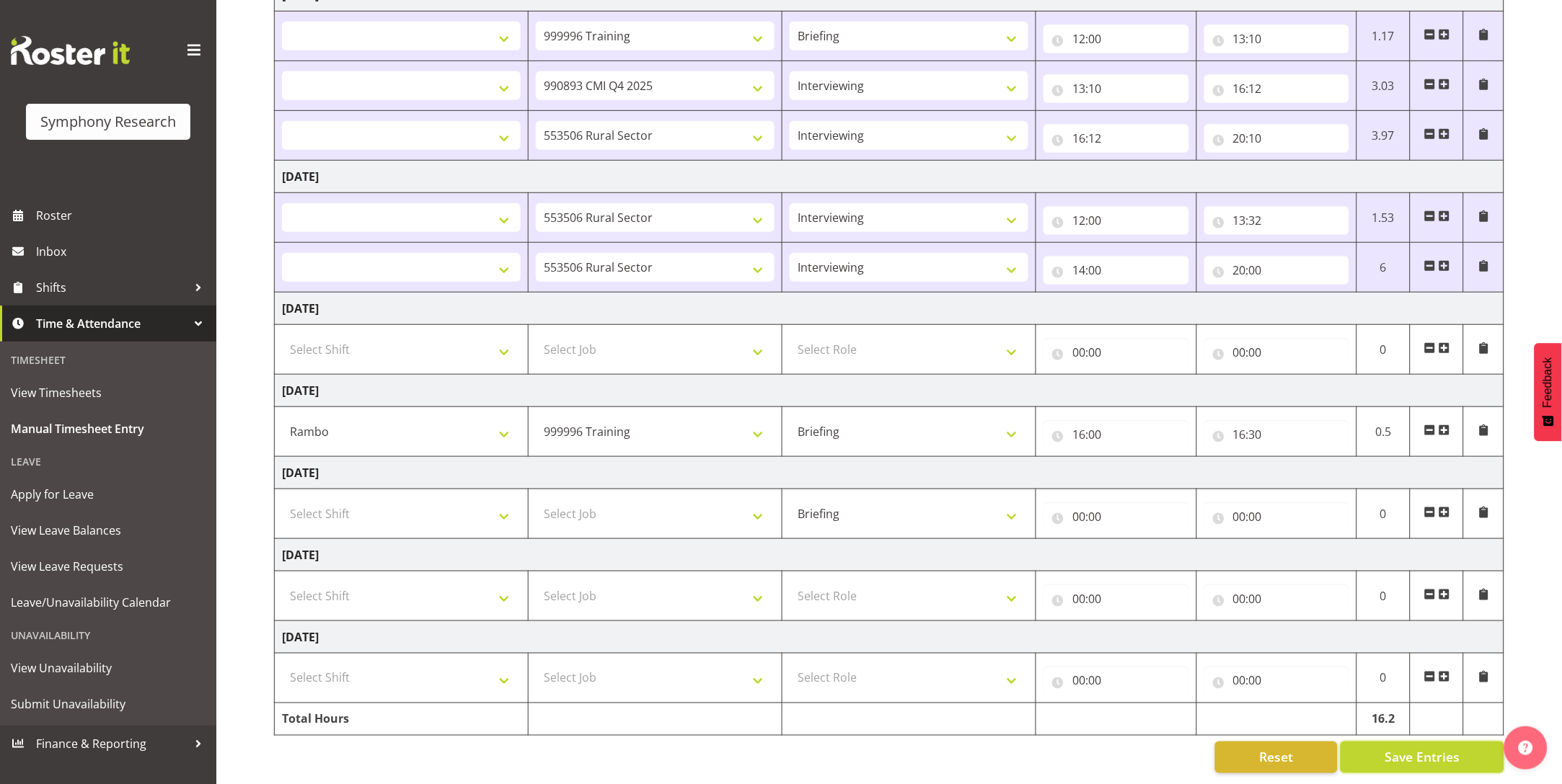
select select
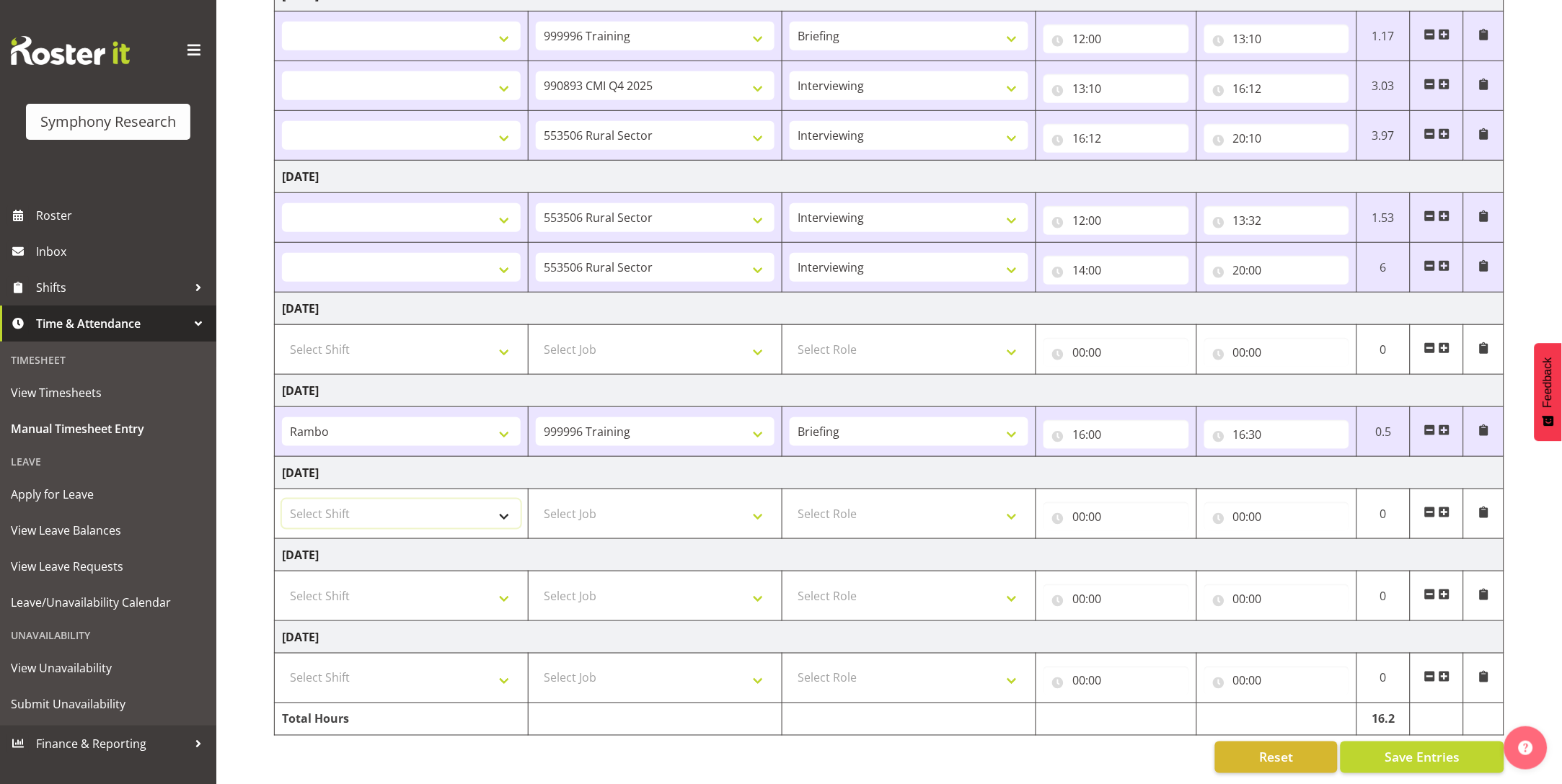
click at [503, 500] on select "Select Shift !!Weekend Residential (Roster IT Shift Label) *Business 9/10am ~ 4…" at bounding box center [401, 514] width 239 height 29
click at [1448, 424] on span at bounding box center [1445, 430] width 11 height 11
select select
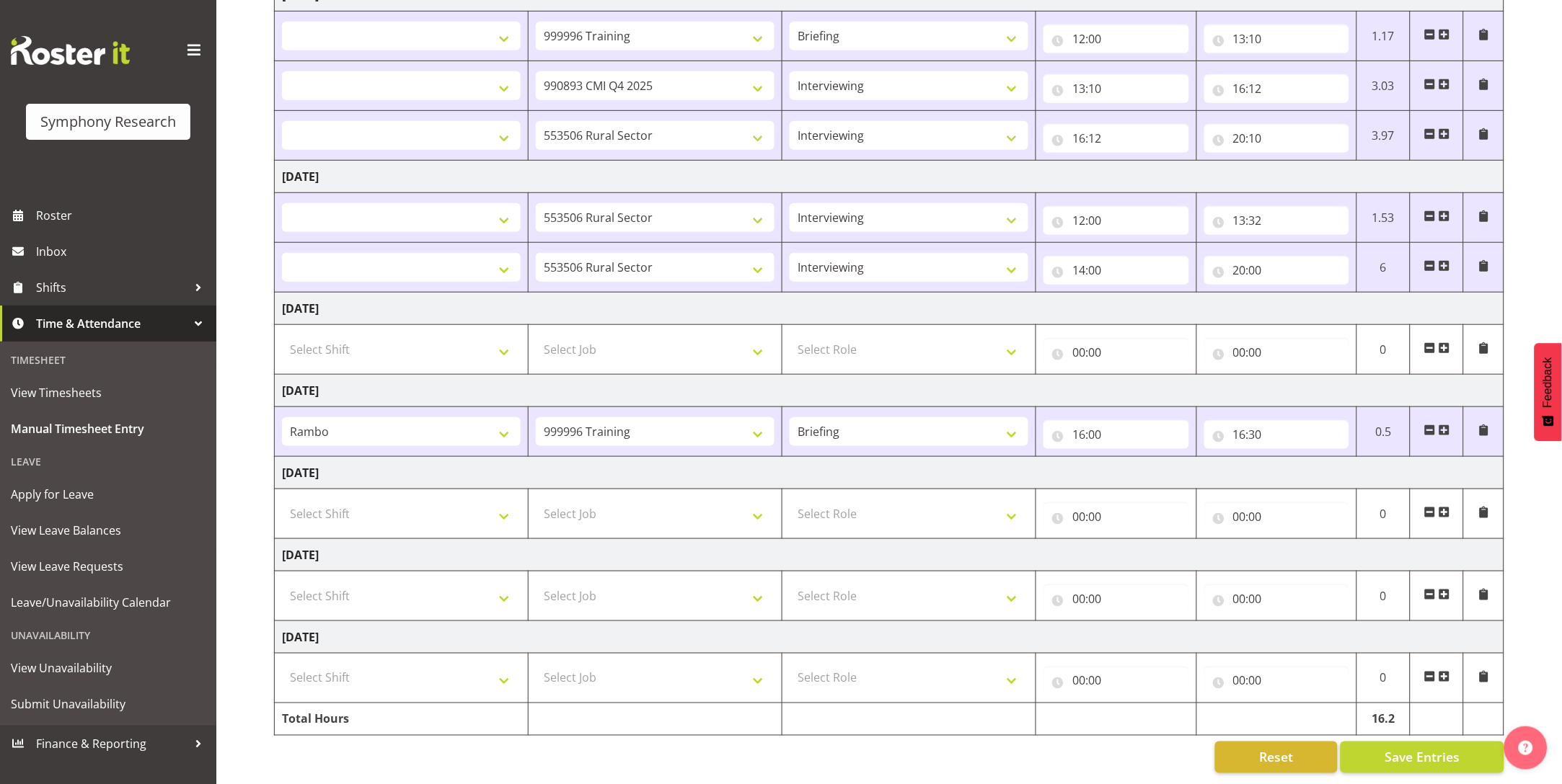
select select
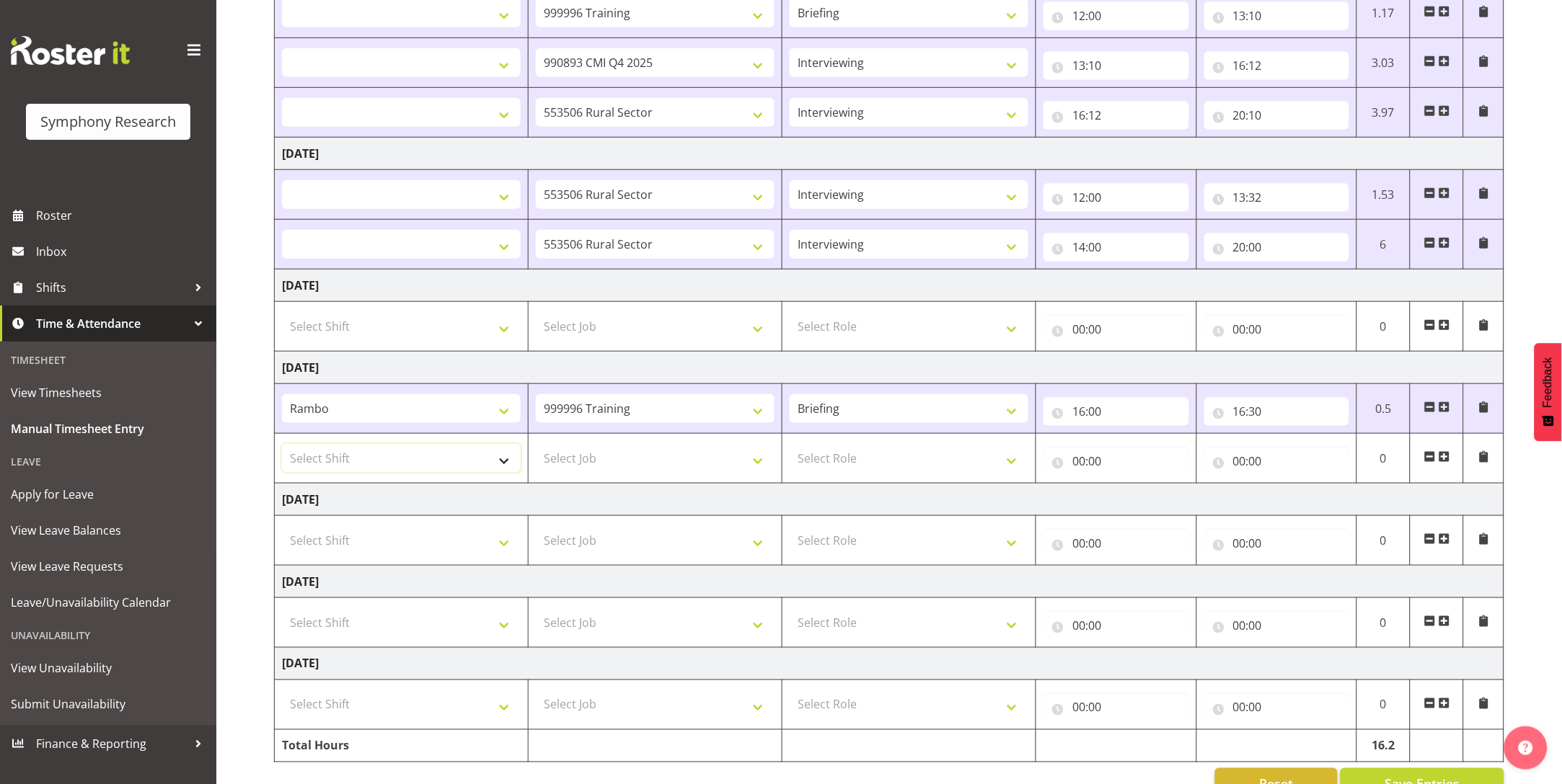
click at [469, 470] on select "Select Shift !!Weekend Residential (Roster IT Shift Label) *Business 9/10am ~ 4…" at bounding box center [401, 458] width 239 height 29
select select "48116"
click at [282, 445] on select "Select Shift !!Weekend Residential (Roster IT Shift Label) *Business 9/10am ~ 4…" at bounding box center [401, 458] width 239 height 29
select select
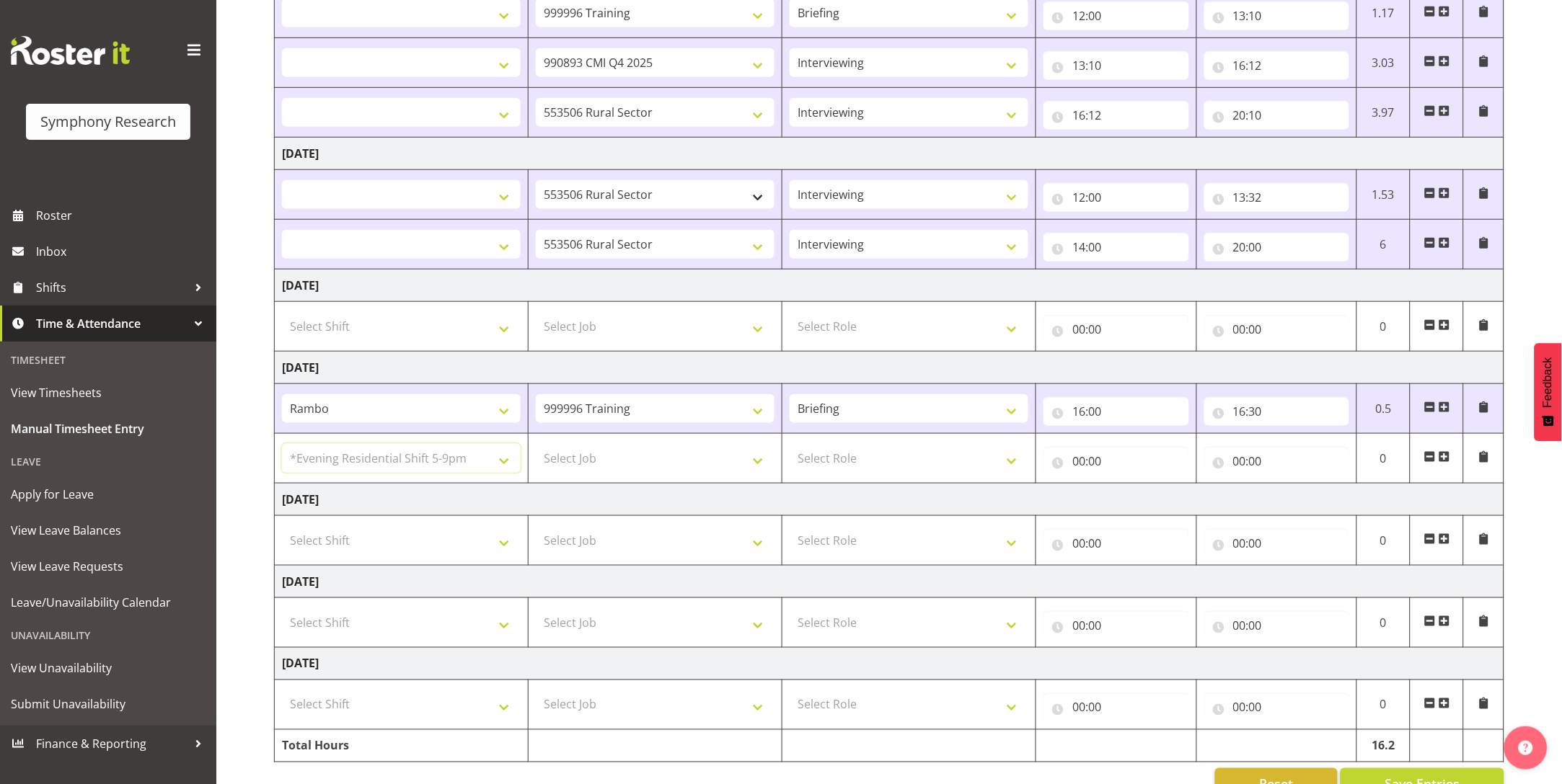
select select
click at [759, 474] on td "Select Job 550060 IF Admin 553492 World Poll Aus Wave 2 Main 2025 553493 World …" at bounding box center [656, 458] width 254 height 50
click at [751, 456] on select "Select Job 550060 IF Admin 553492 World Poll Aus Wave 2 Main 2025 553493 World …" at bounding box center [655, 458] width 239 height 29
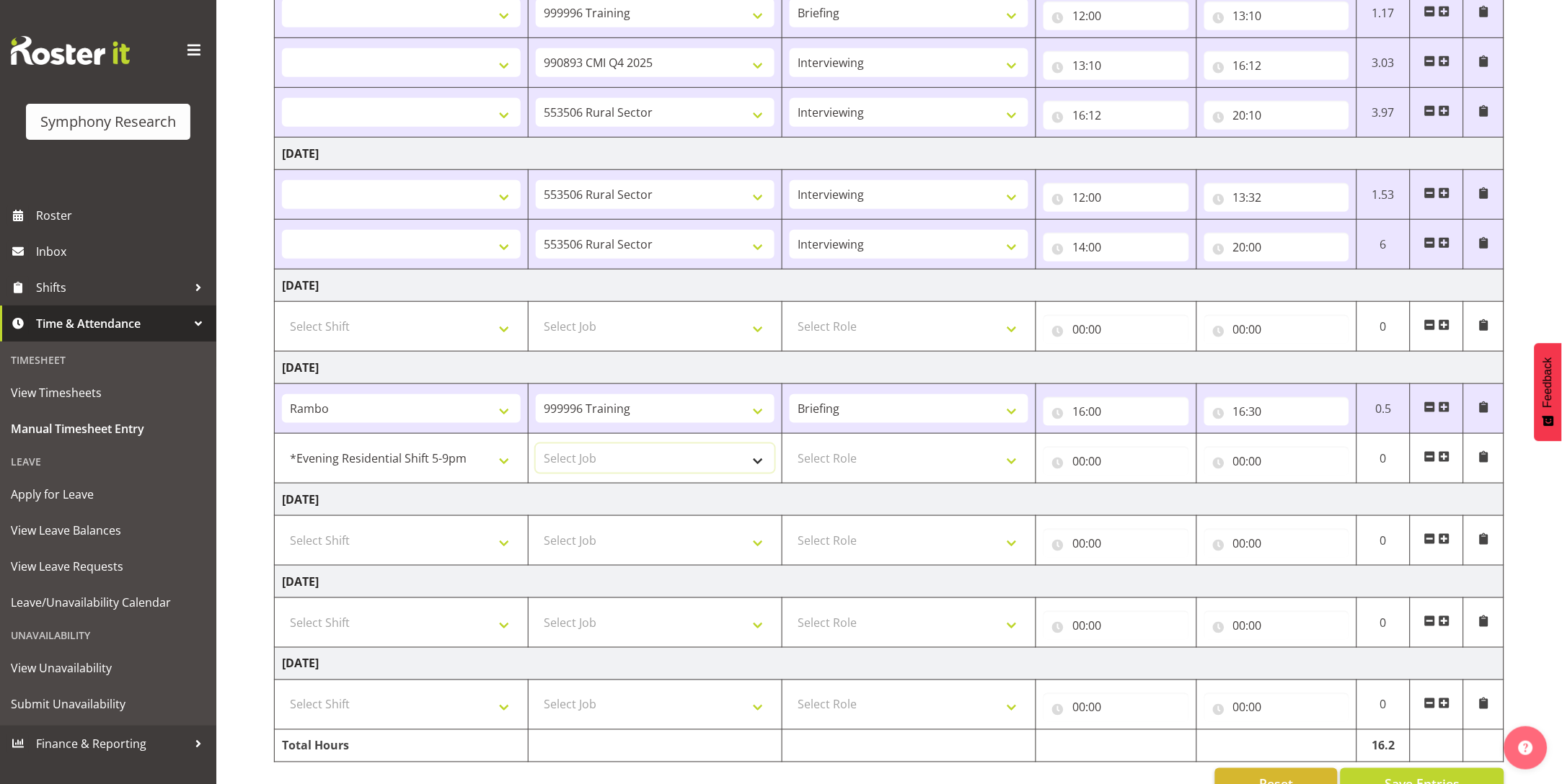
select select "10575"
click at [535, 445] on select "Select Job 550060 IF Admin 553492 World Poll Aus Wave 2 Main 2025 553493 World …" at bounding box center [655, 458] width 239 height 29
select select
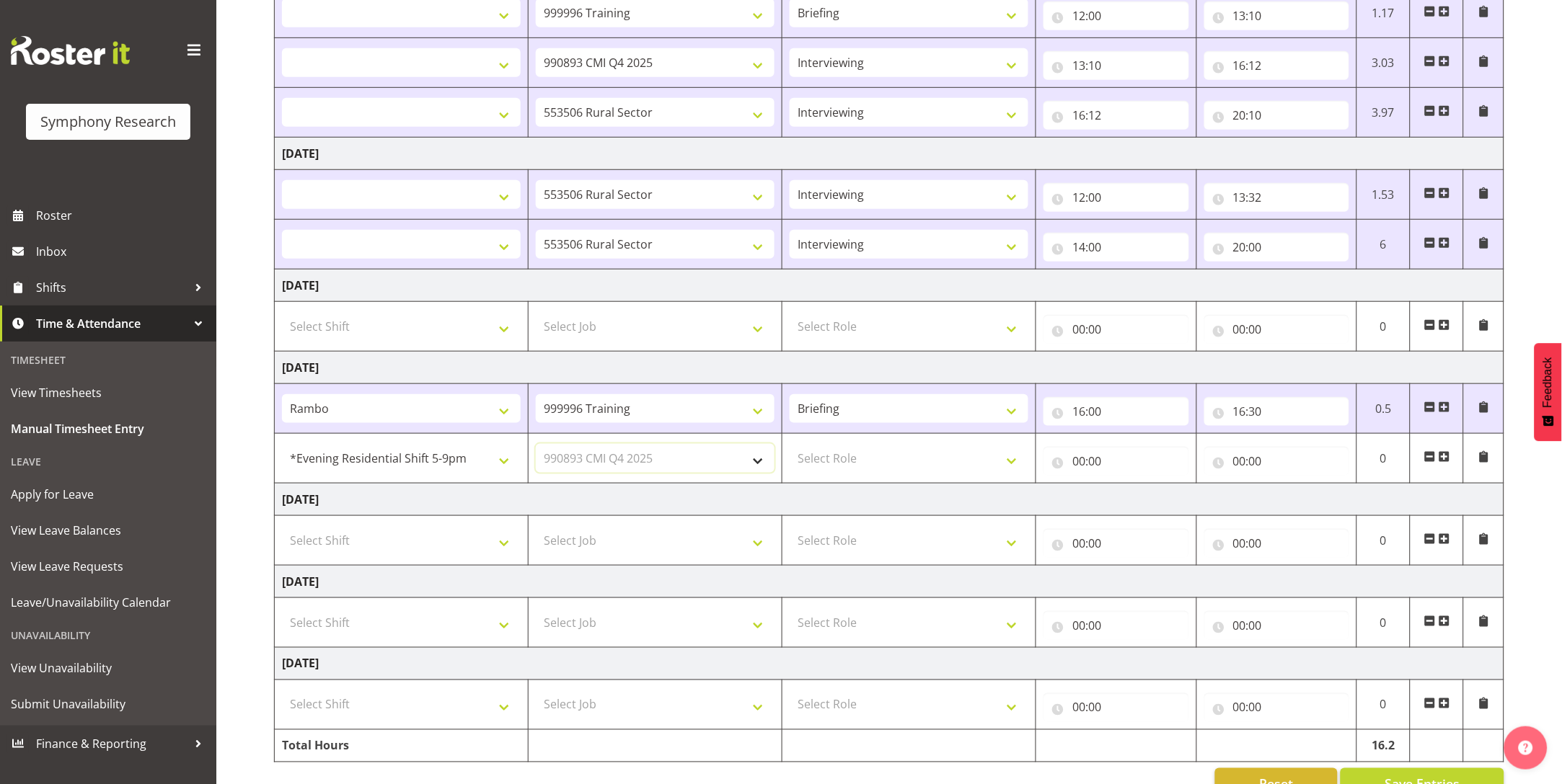
select select
click at [885, 462] on select "Select Role Briefing Interviewing" at bounding box center [909, 458] width 239 height 29
select select "47"
click at [790, 445] on select "Select Role Briefing Interviewing" at bounding box center [909, 458] width 239 height 29
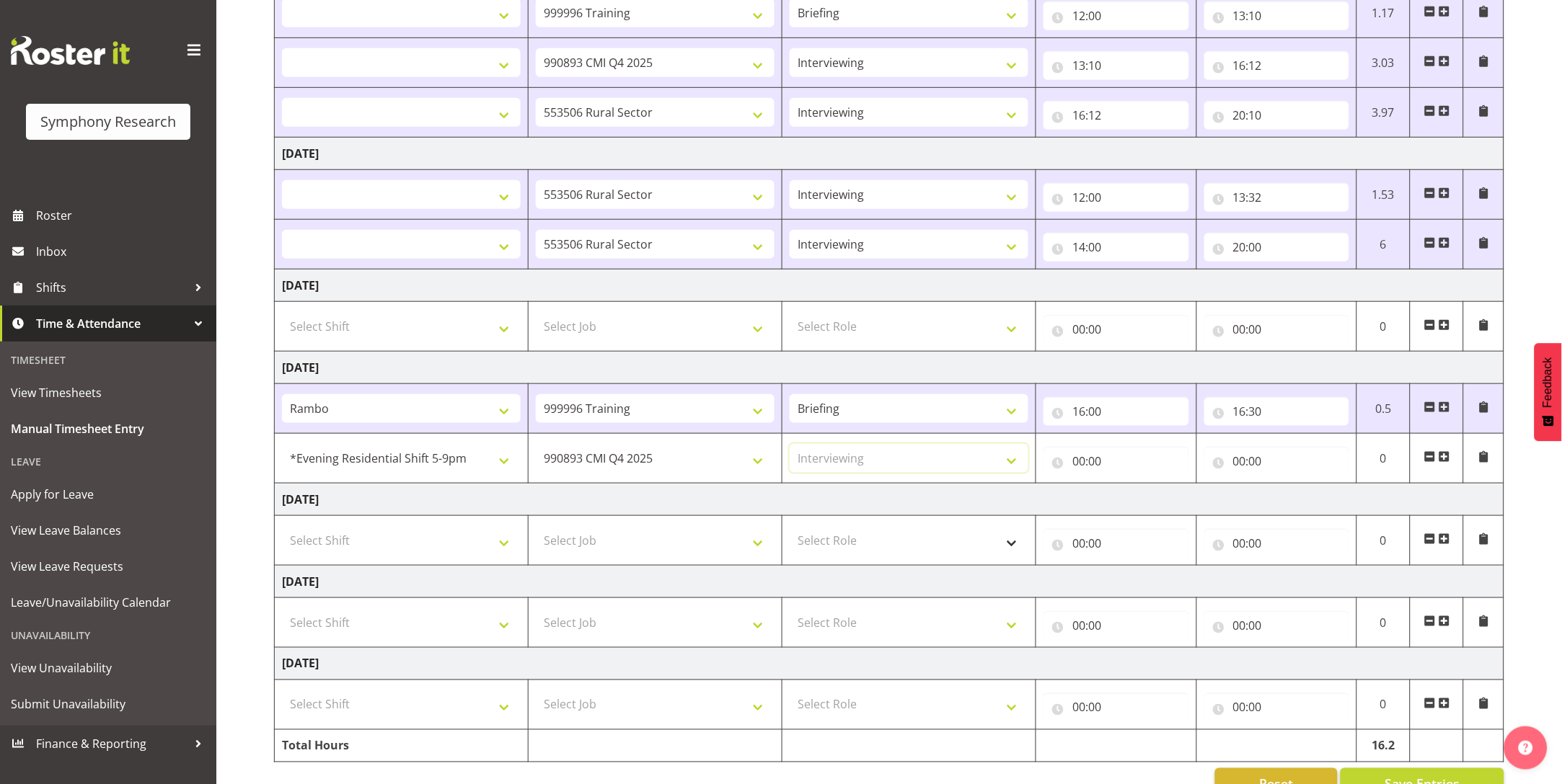
select select
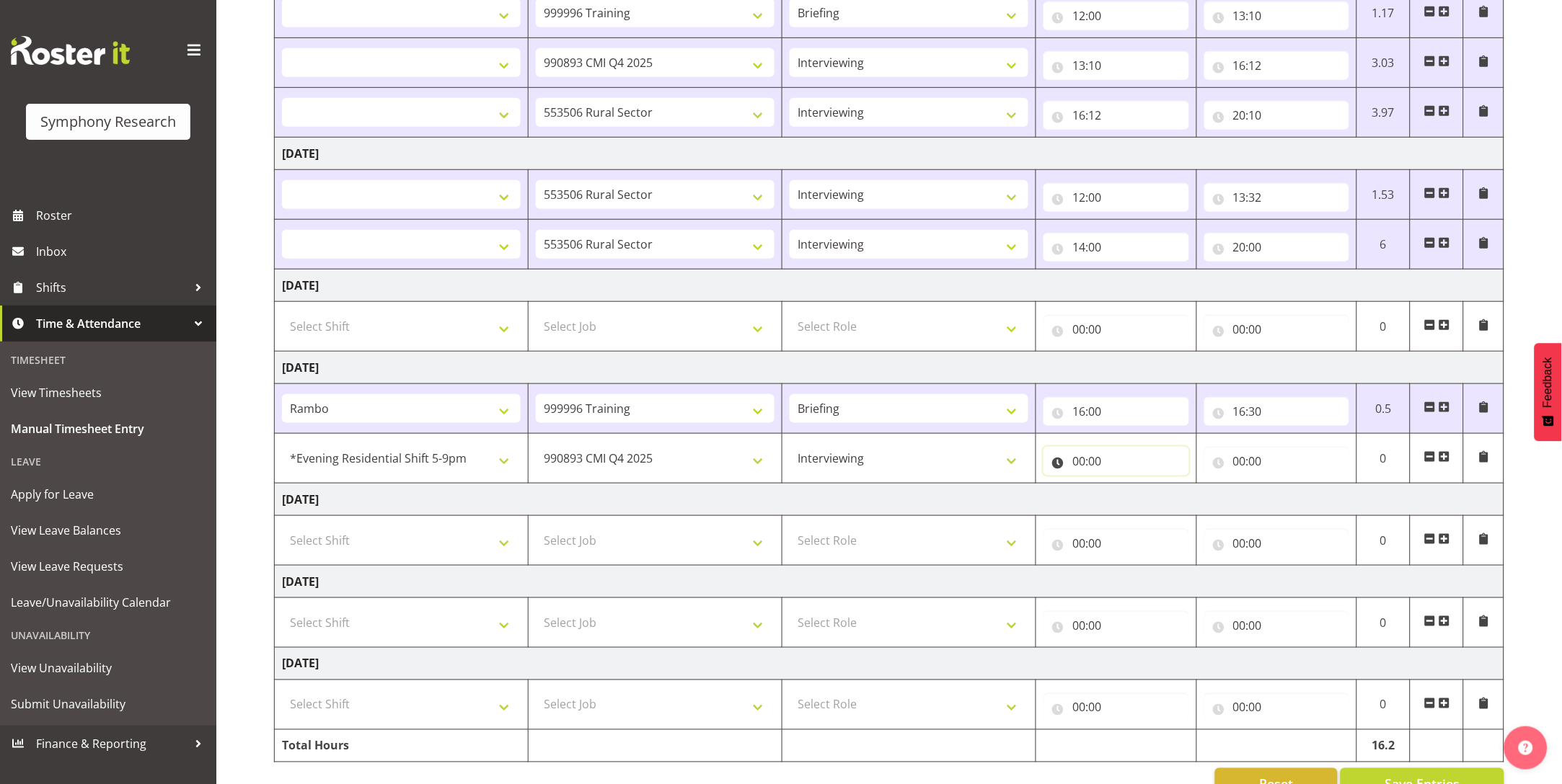
click at [1087, 470] on input "00:00" at bounding box center [1116, 461] width 145 height 29
click at [1137, 501] on select "00 01 02 03 04 05 06 07 08 09 10 11 12 13 14 15 16 17 18 19 20 21 22 23" at bounding box center [1141, 499] width 33 height 29
select select "17"
click at [1125, 485] on select "00 01 02 03 04 05 06 07 08 09 10 11 12 13 14 15 16 17 18 19 20 21 22 23" at bounding box center [1141, 499] width 33 height 29
select select
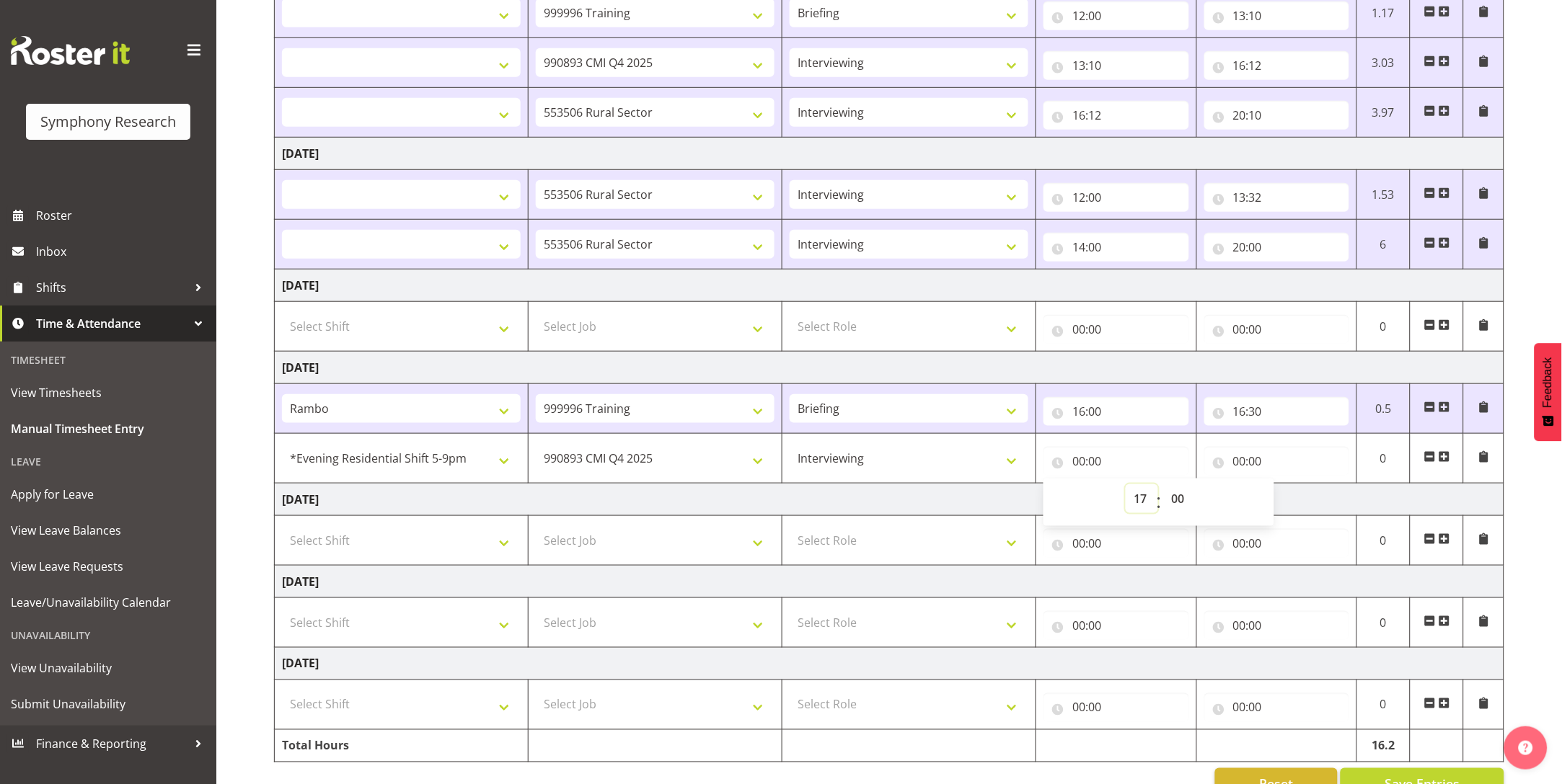
select select
type input "17:00"
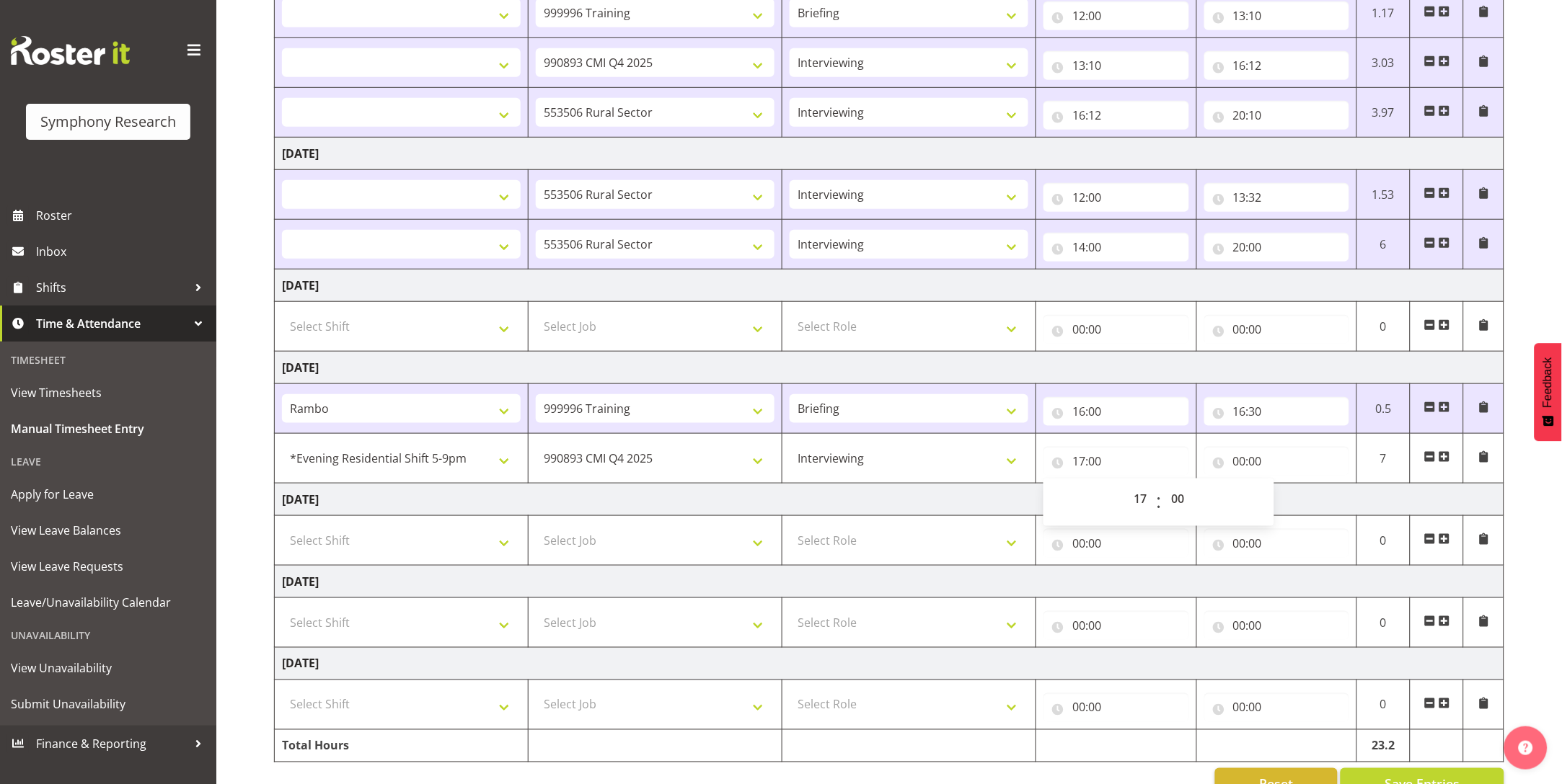
click at [1324, 499] on td "Friday 3rd October 2025" at bounding box center [889, 500] width 1229 height 33
click at [1241, 467] on input "00:00" at bounding box center [1276, 461] width 145 height 29
click at [1299, 500] on select "00 01 02 03 04 05 06 07 08 09 10 11 12 13 14 15 16 17 18 19 20 21 22 23" at bounding box center [1303, 499] width 33 height 29
select select "21"
click at [1287, 485] on select "00 01 02 03 04 05 06 07 08 09 10 11 12 13 14 15 16 17 18 19 20 21 22 23" at bounding box center [1303, 499] width 33 height 29
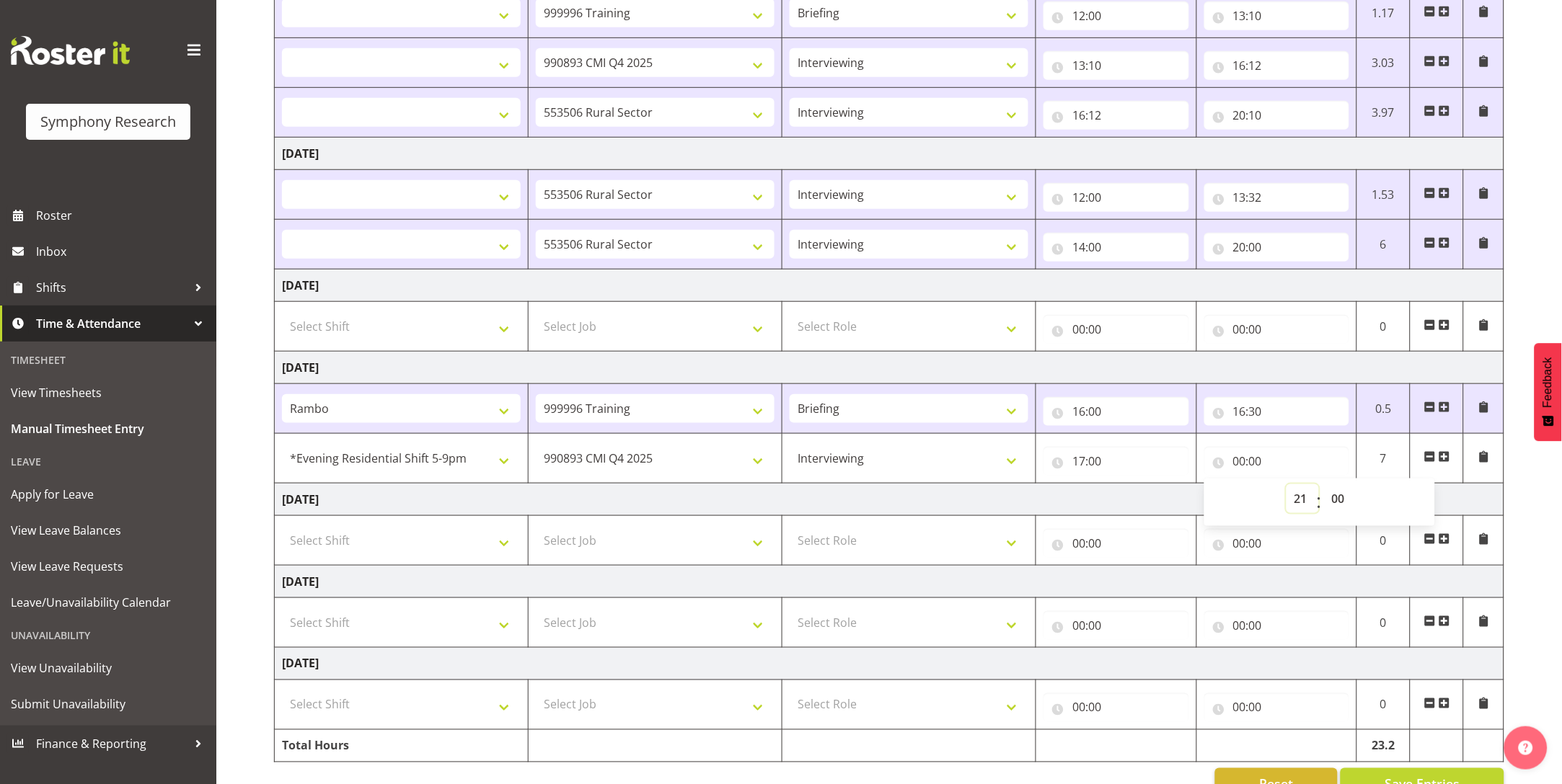
select select
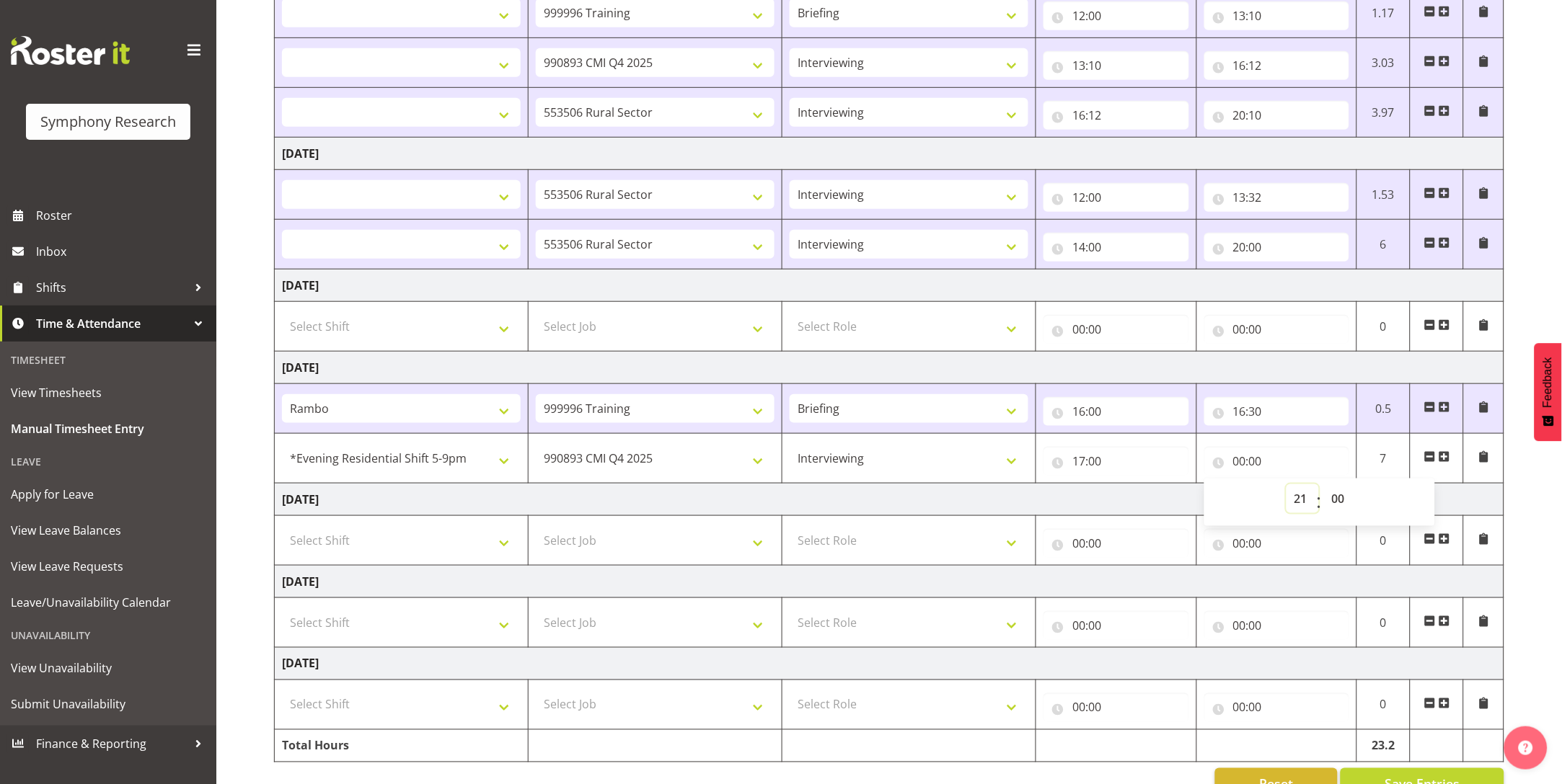
type input "21:00"
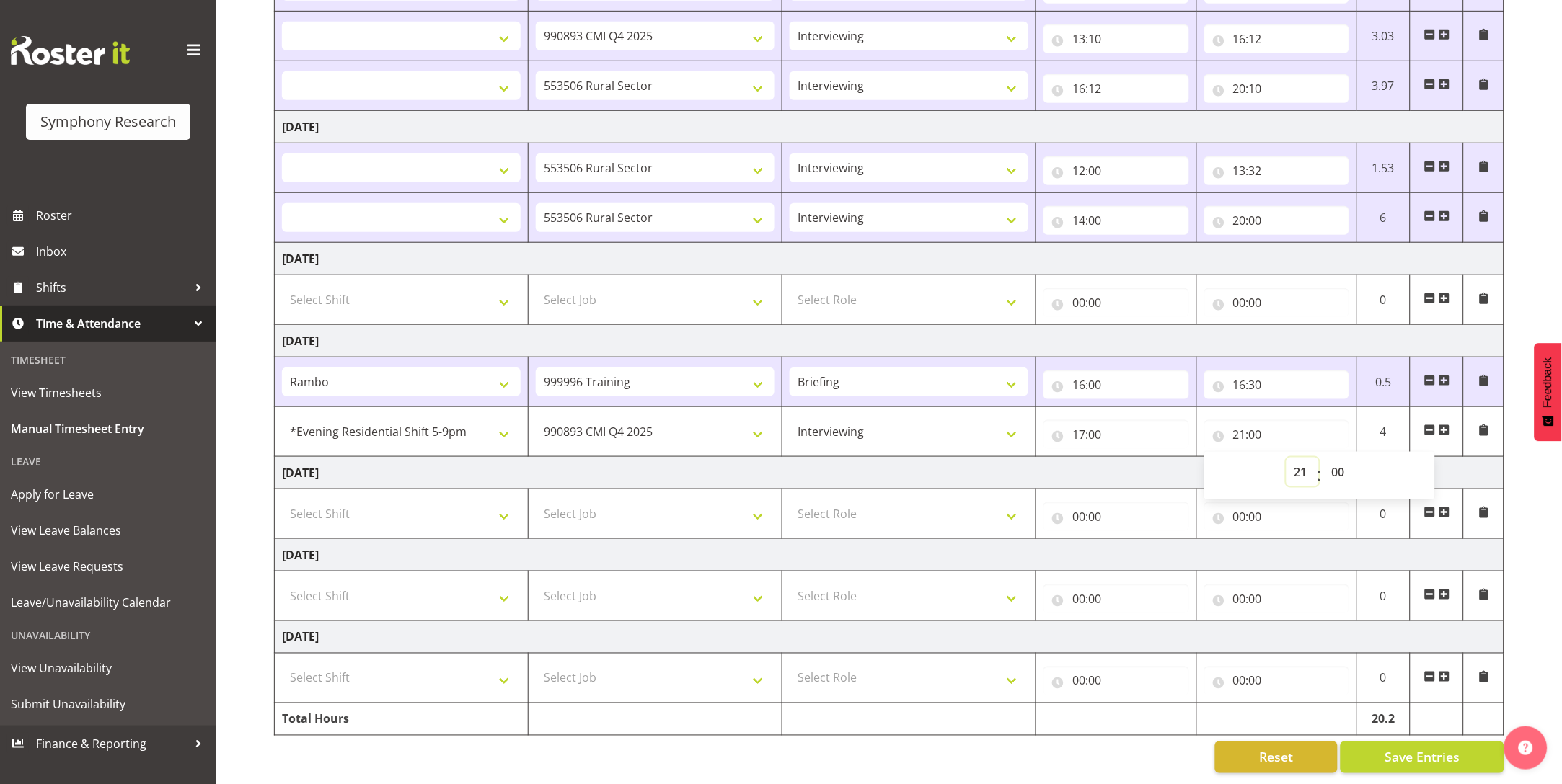
scroll to position [321, 0]
click at [1432, 748] on span "Save Entries" at bounding box center [1422, 758] width 75 height 19
select select
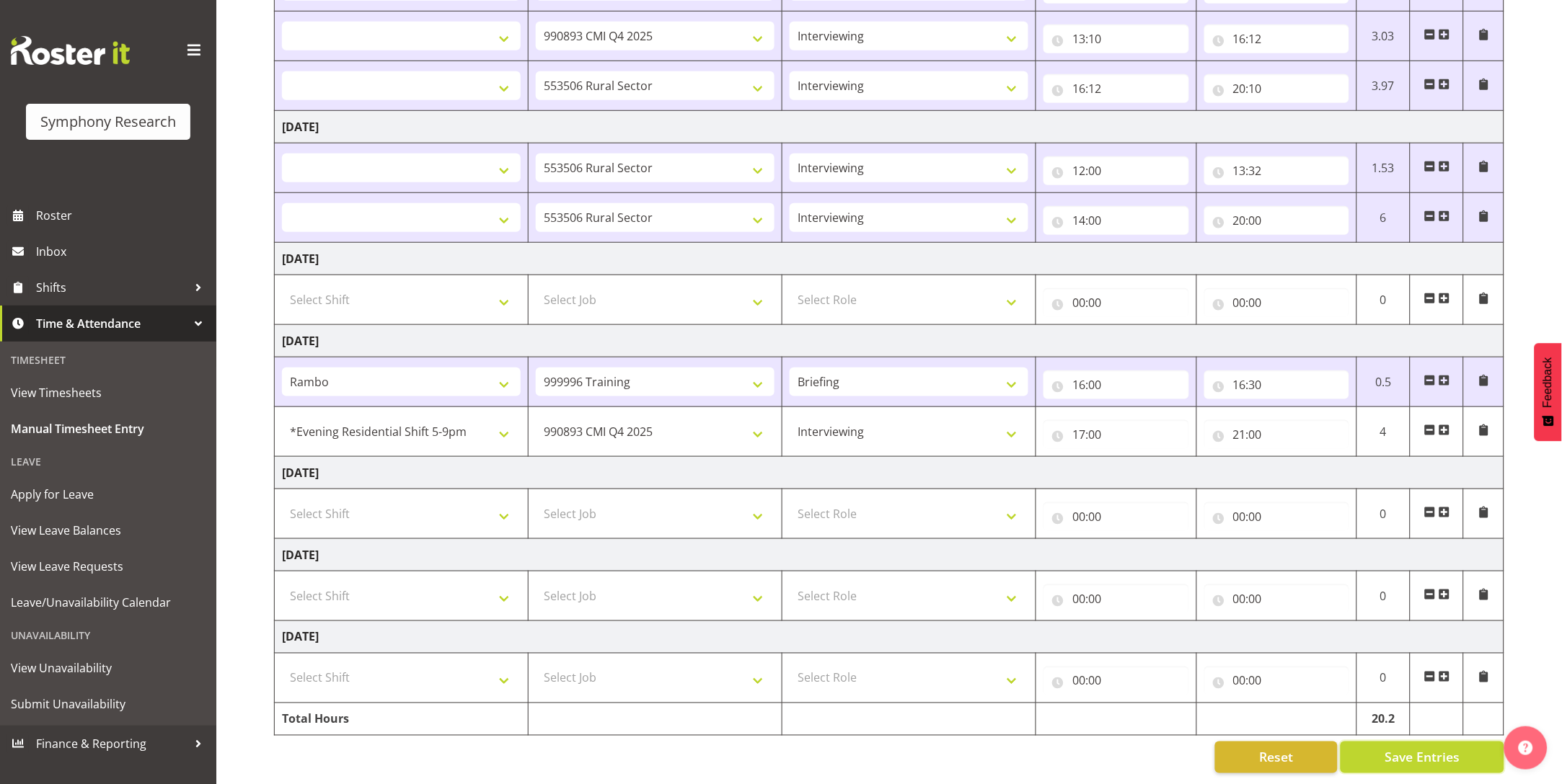
select select
